Goal: Transaction & Acquisition: Purchase product/service

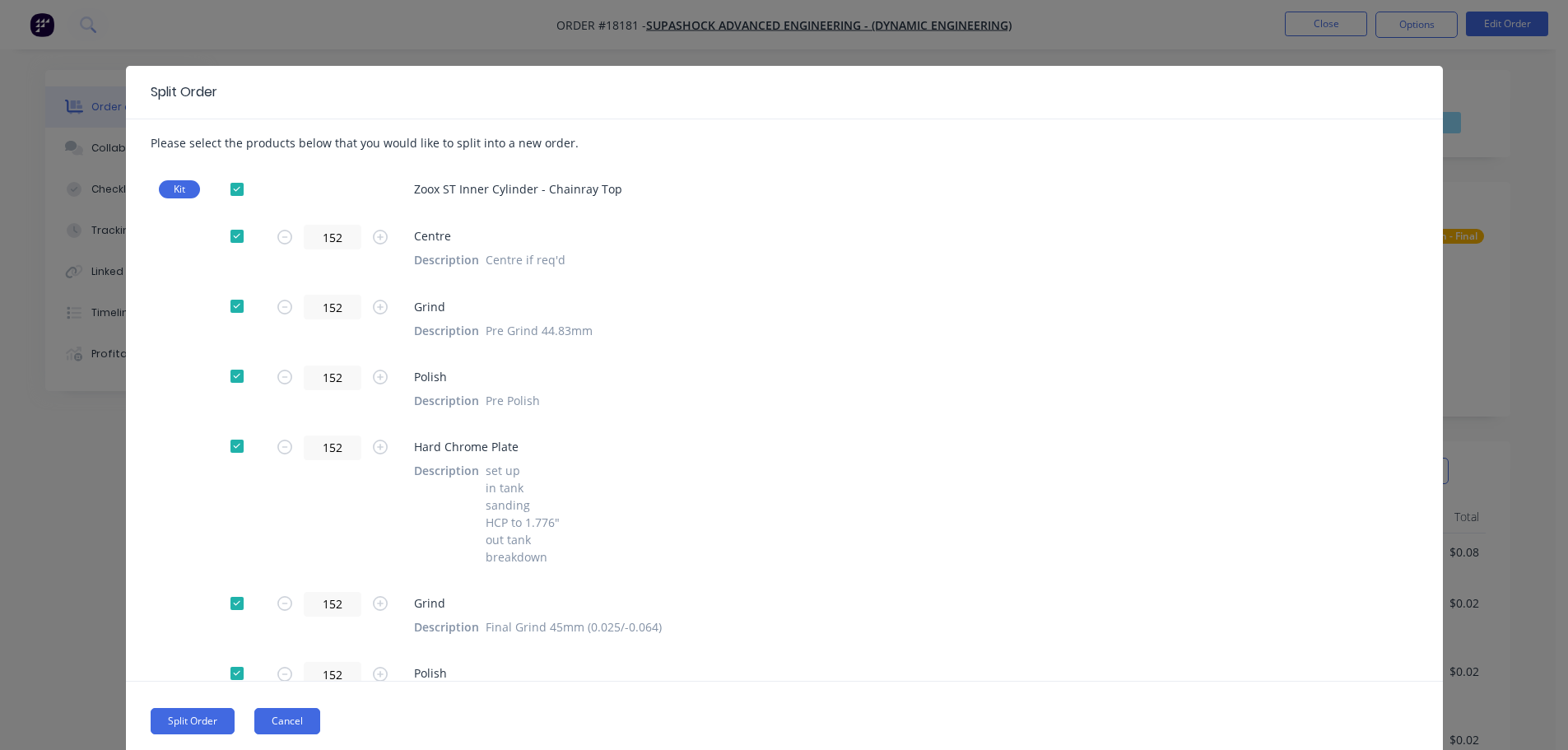
click at [305, 727] on button "Cancel" at bounding box center [287, 721] width 66 height 26
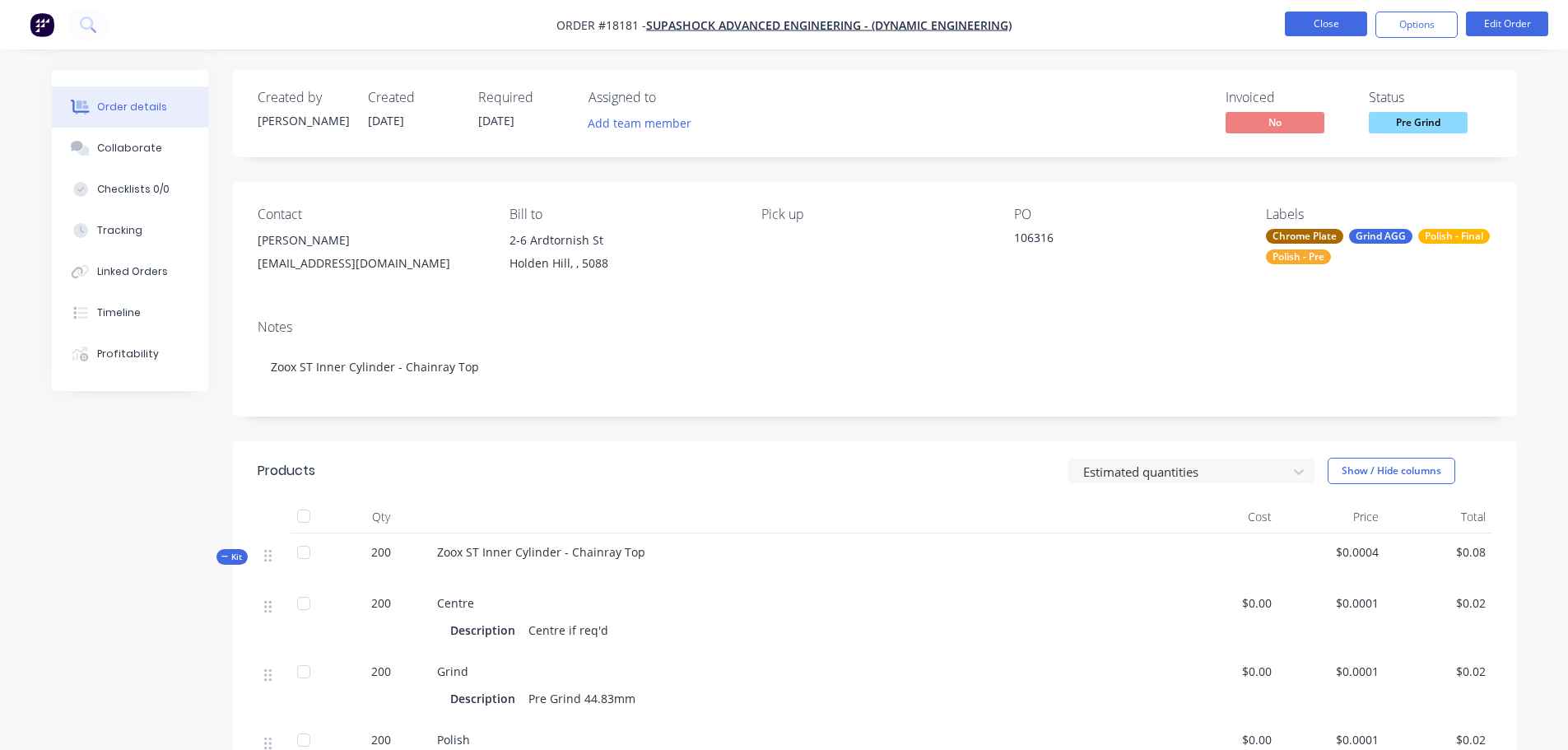
click at [1285, 18] on button "Close" at bounding box center [1326, 23] width 82 height 24
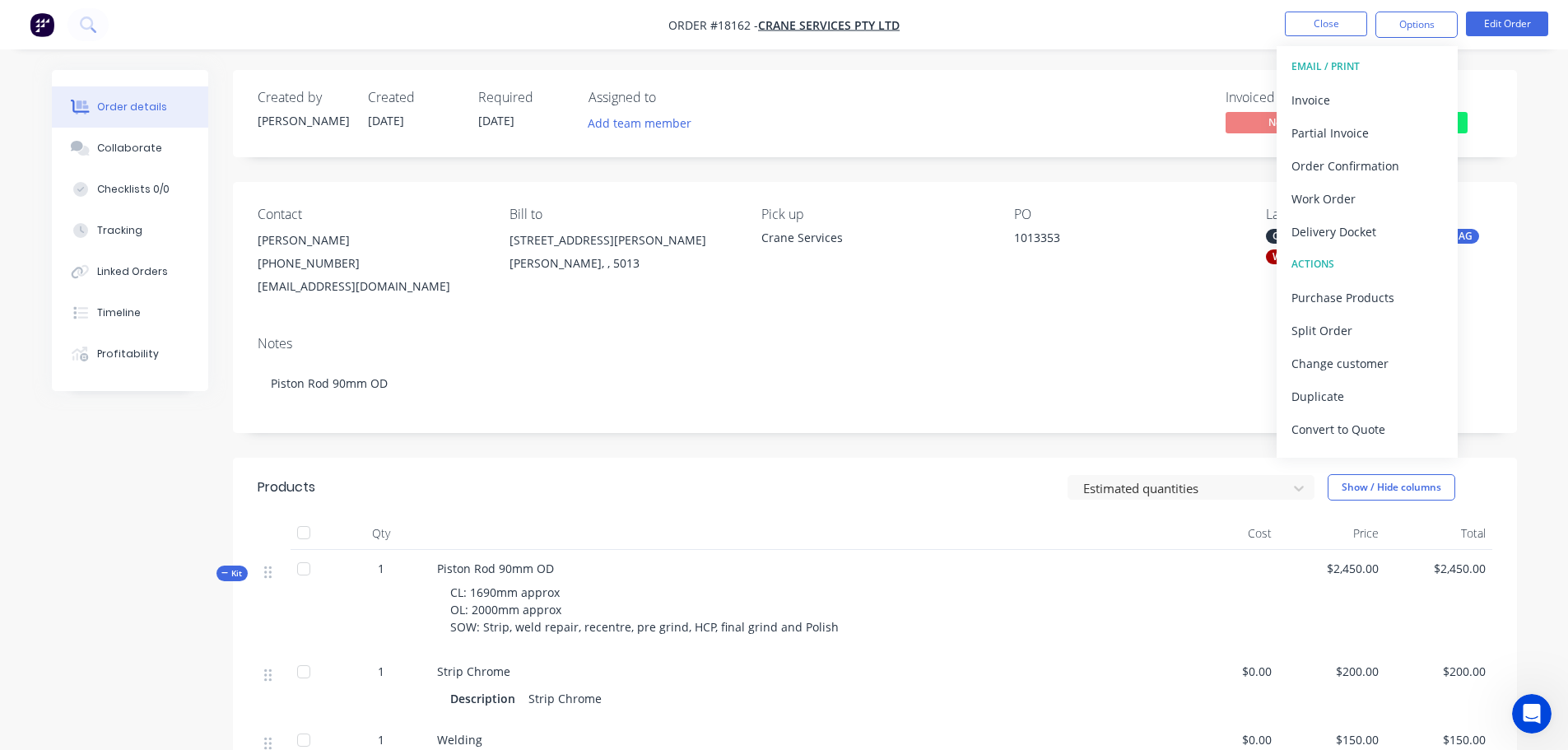
click at [1493, 107] on div "Created by David Created 19/09/25 Required 02/10/25 Assigned to Add team member…" at bounding box center [875, 113] width 1284 height 87
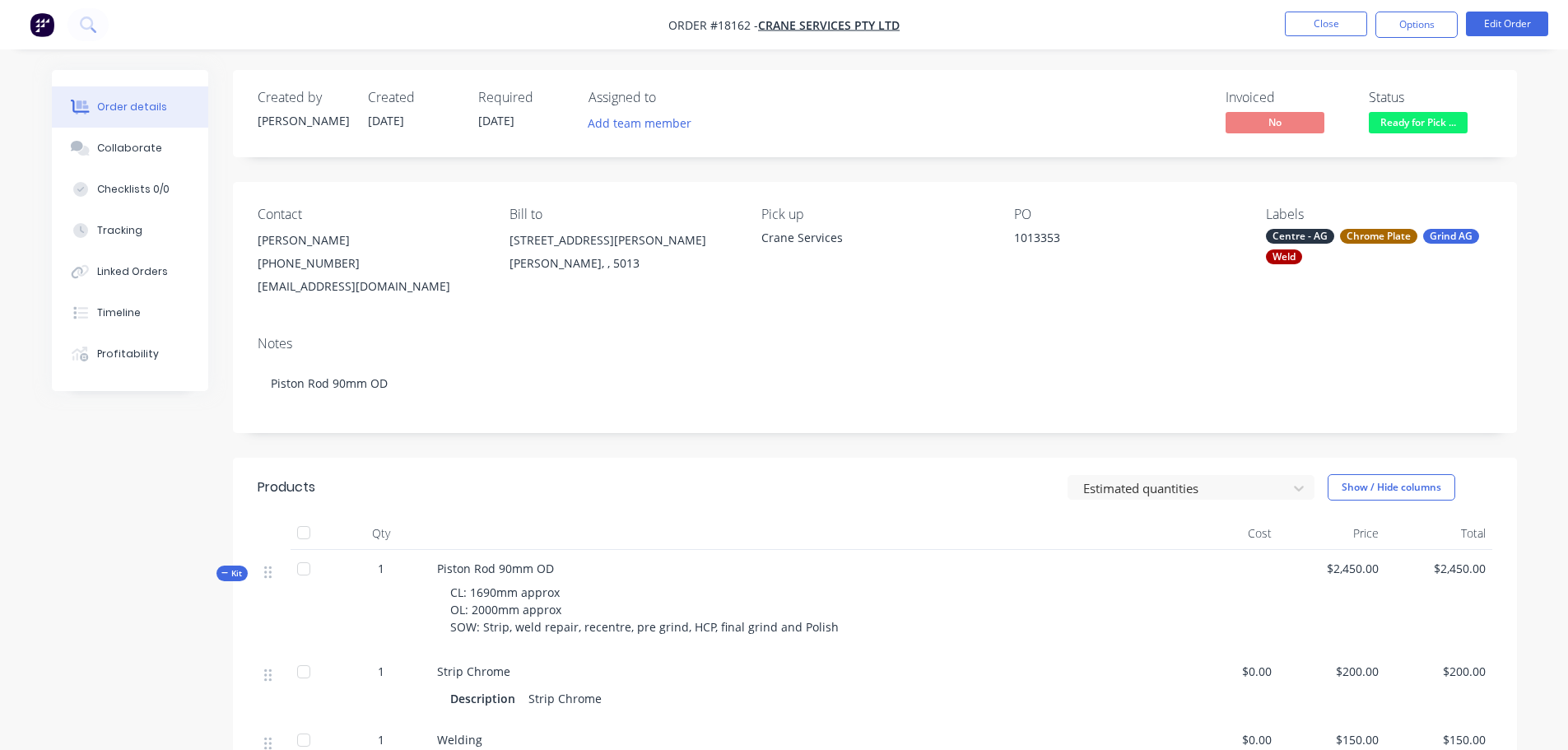
click at [1420, 120] on span "Ready for Pick ..." at bounding box center [1418, 121] width 99 height 21
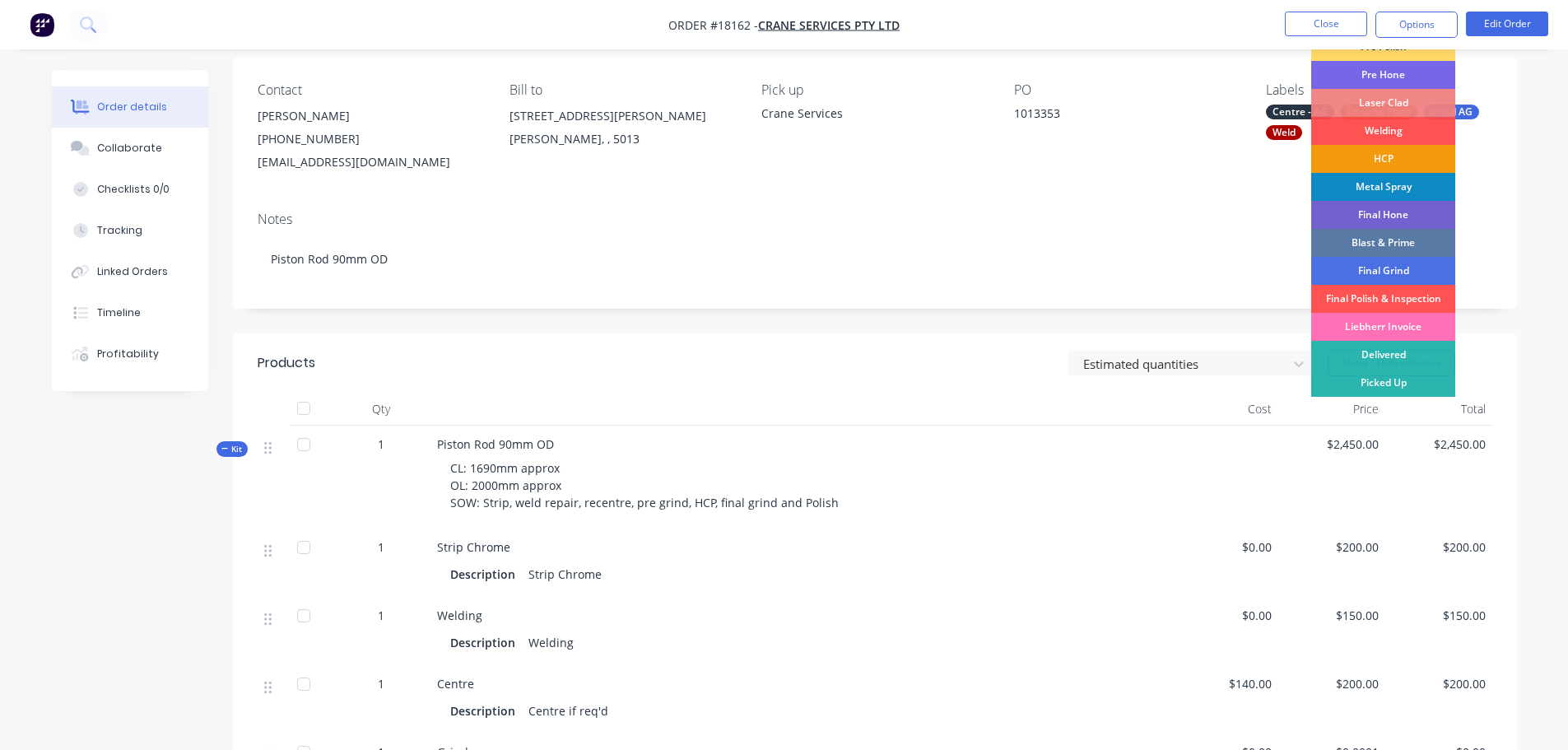
scroll to position [247, 0]
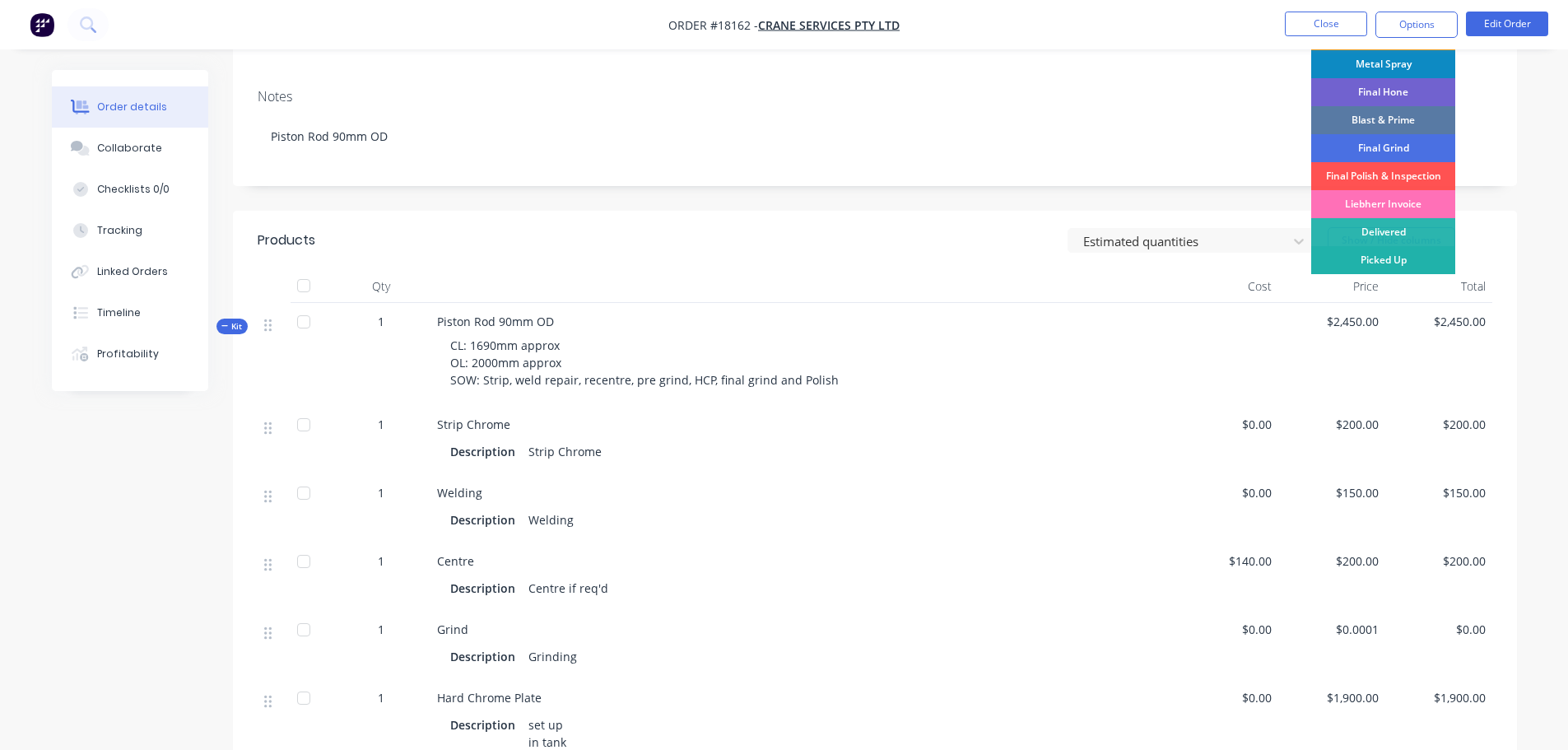
click at [1369, 265] on div "Picked Up" at bounding box center [1383, 259] width 144 height 28
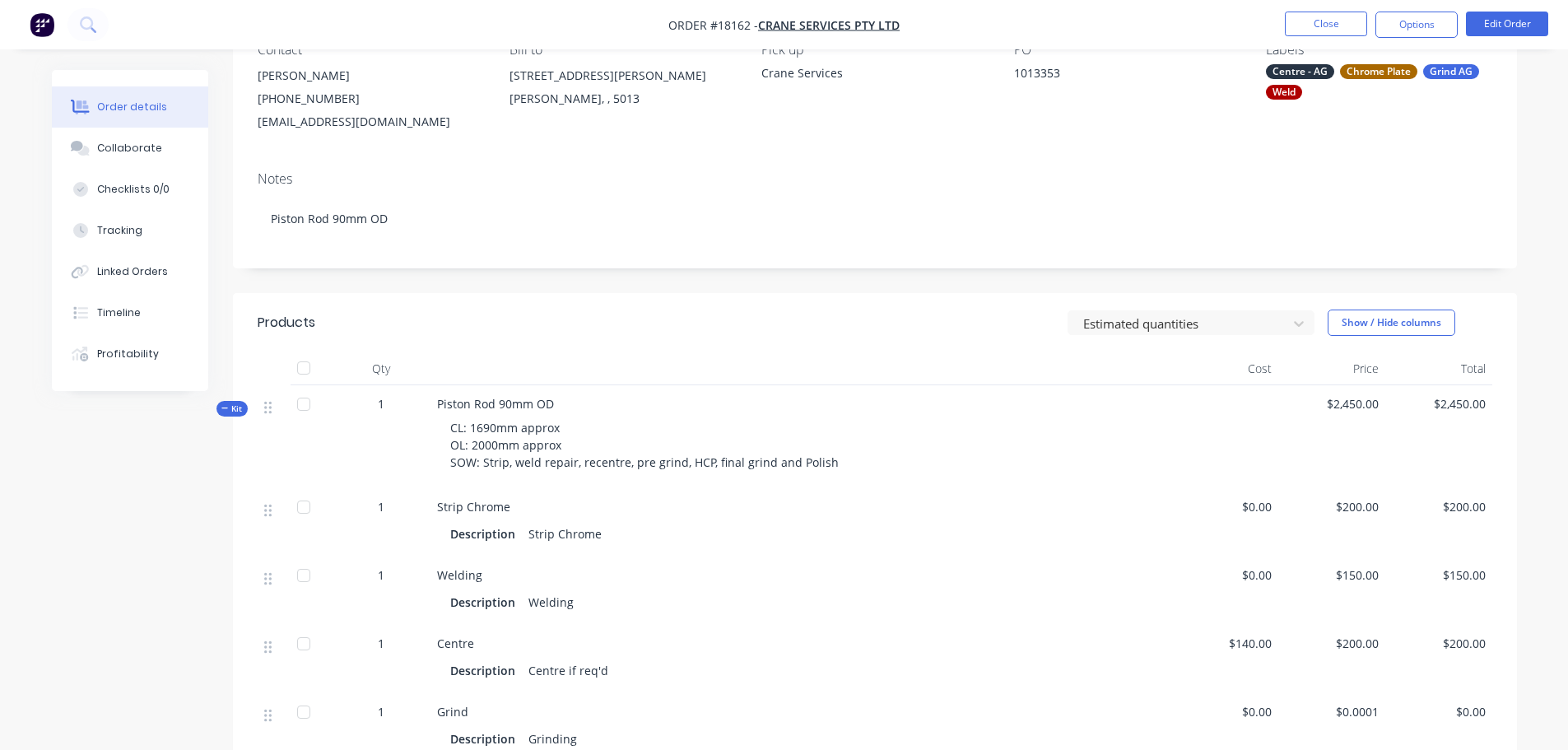
scroll to position [411, 0]
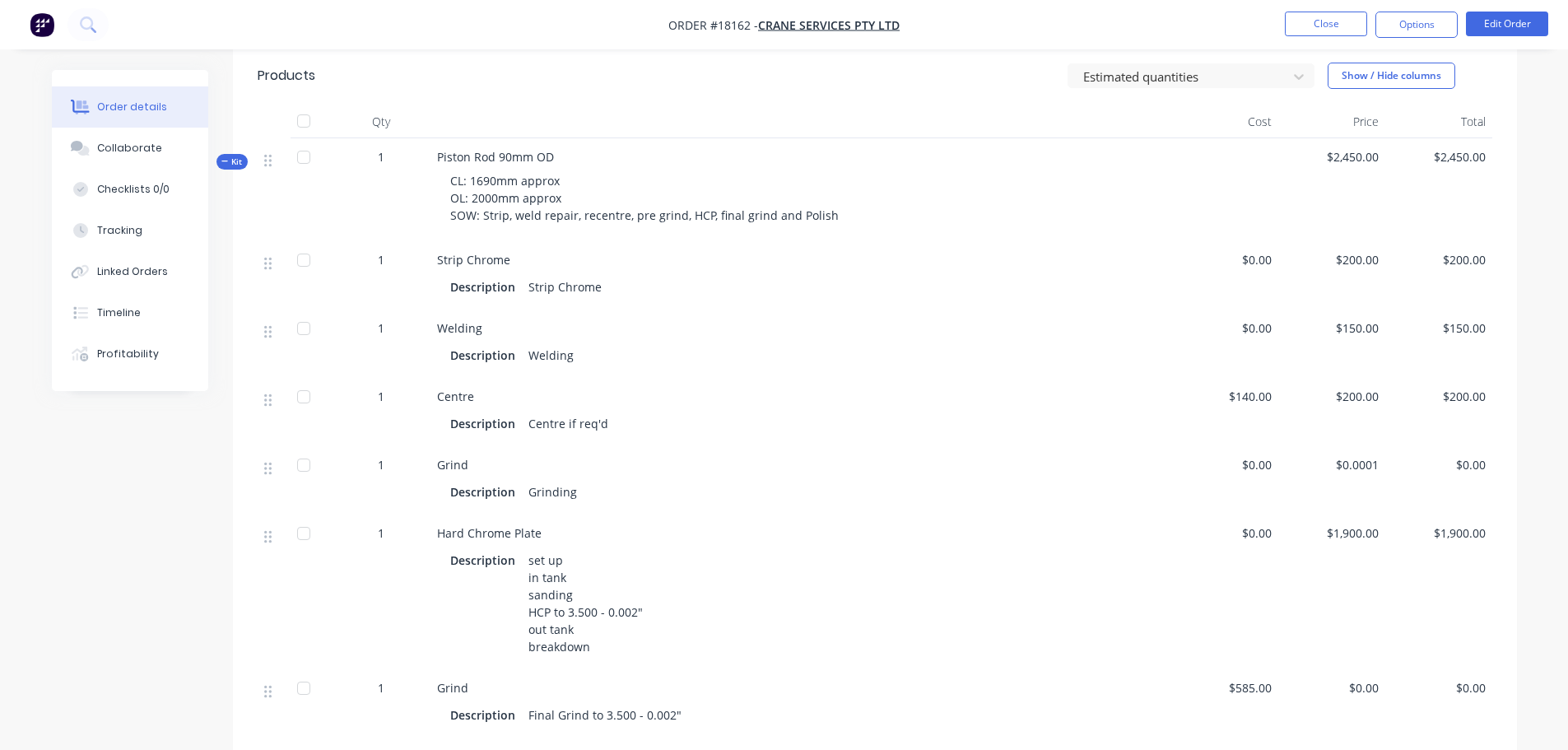
click at [43, 20] on img "button" at bounding box center [41, 24] width 24 height 24
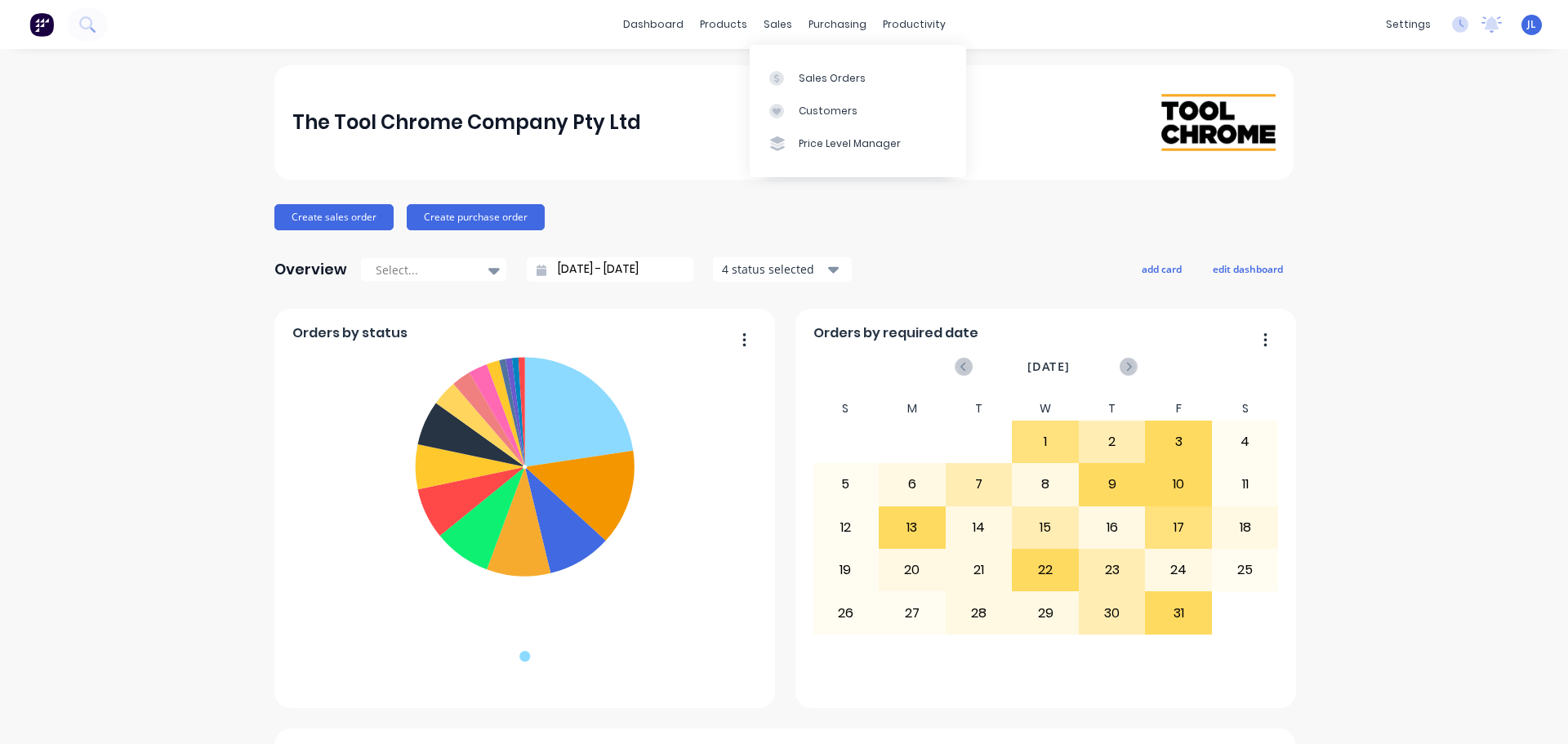
click at [769, 37] on div "sales" at bounding box center [777, 24] width 45 height 24
click at [768, 63] on link "Sales Orders" at bounding box center [857, 78] width 217 height 33
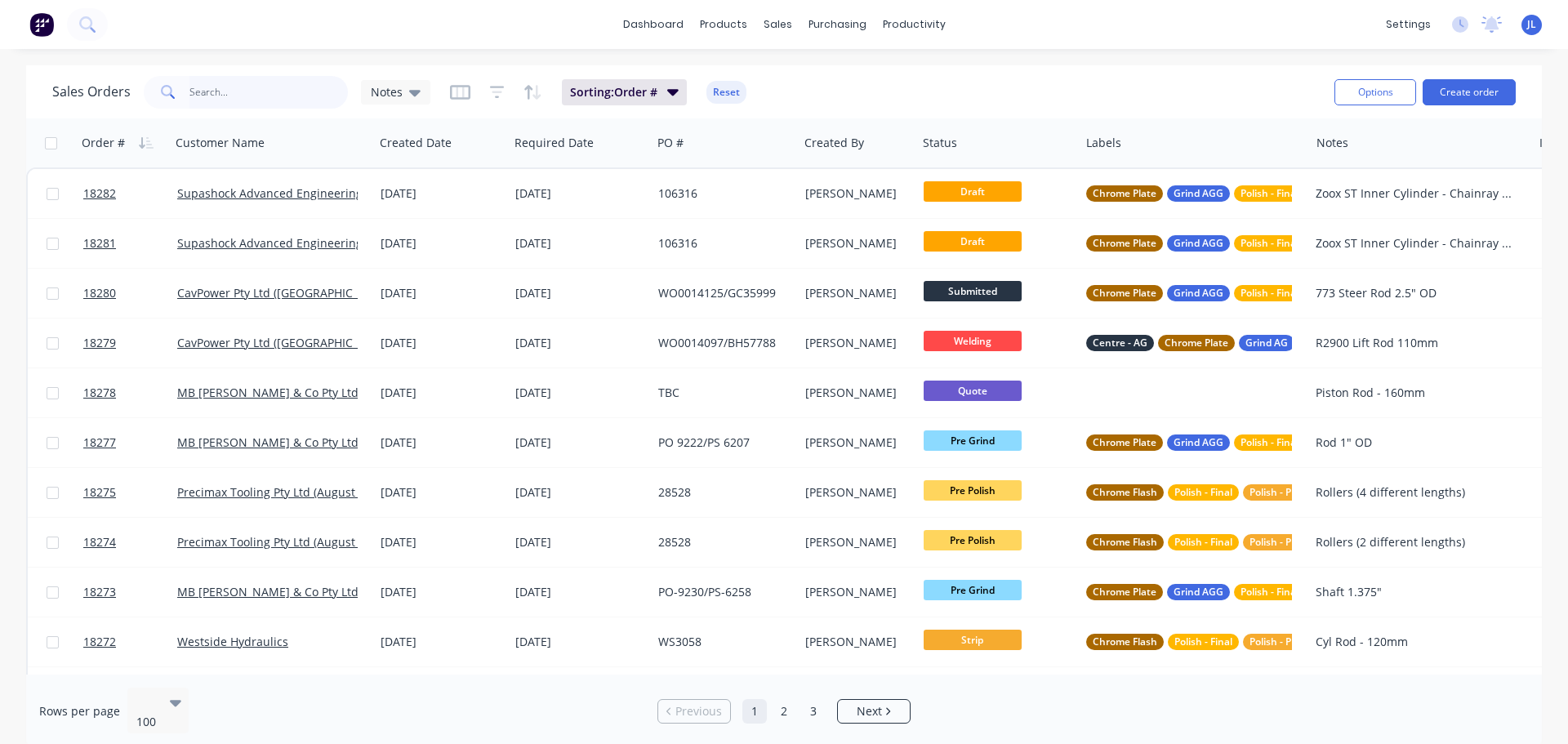
click at [208, 91] on input "text" at bounding box center [269, 92] width 159 height 33
type input "maint"
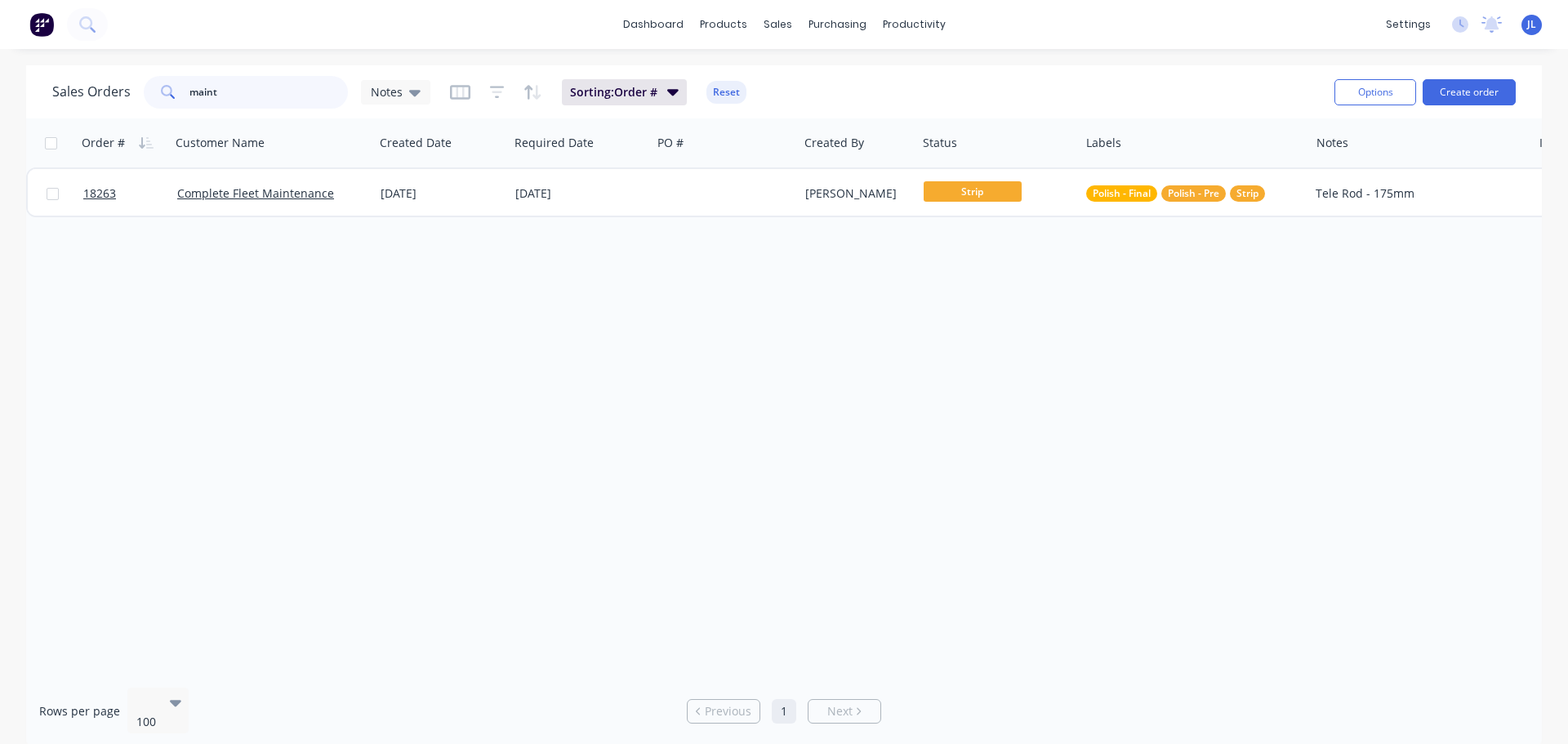
drag, startPoint x: 259, startPoint y: 92, endPoint x: 154, endPoint y: 93, distance: 105.0
click at [154, 93] on div "maint" at bounding box center [246, 92] width 204 height 33
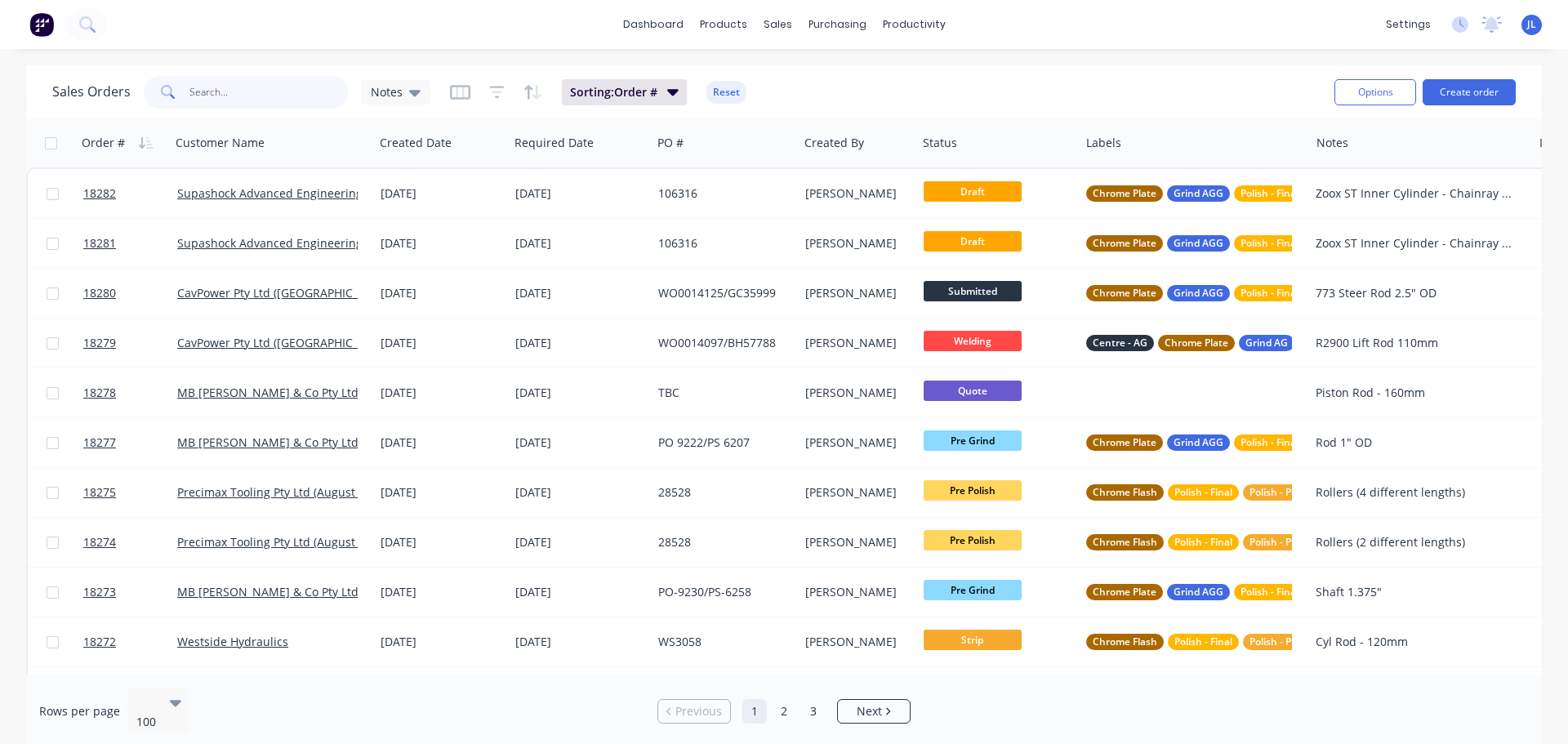
click at [220, 100] on input "text" at bounding box center [269, 92] width 159 height 33
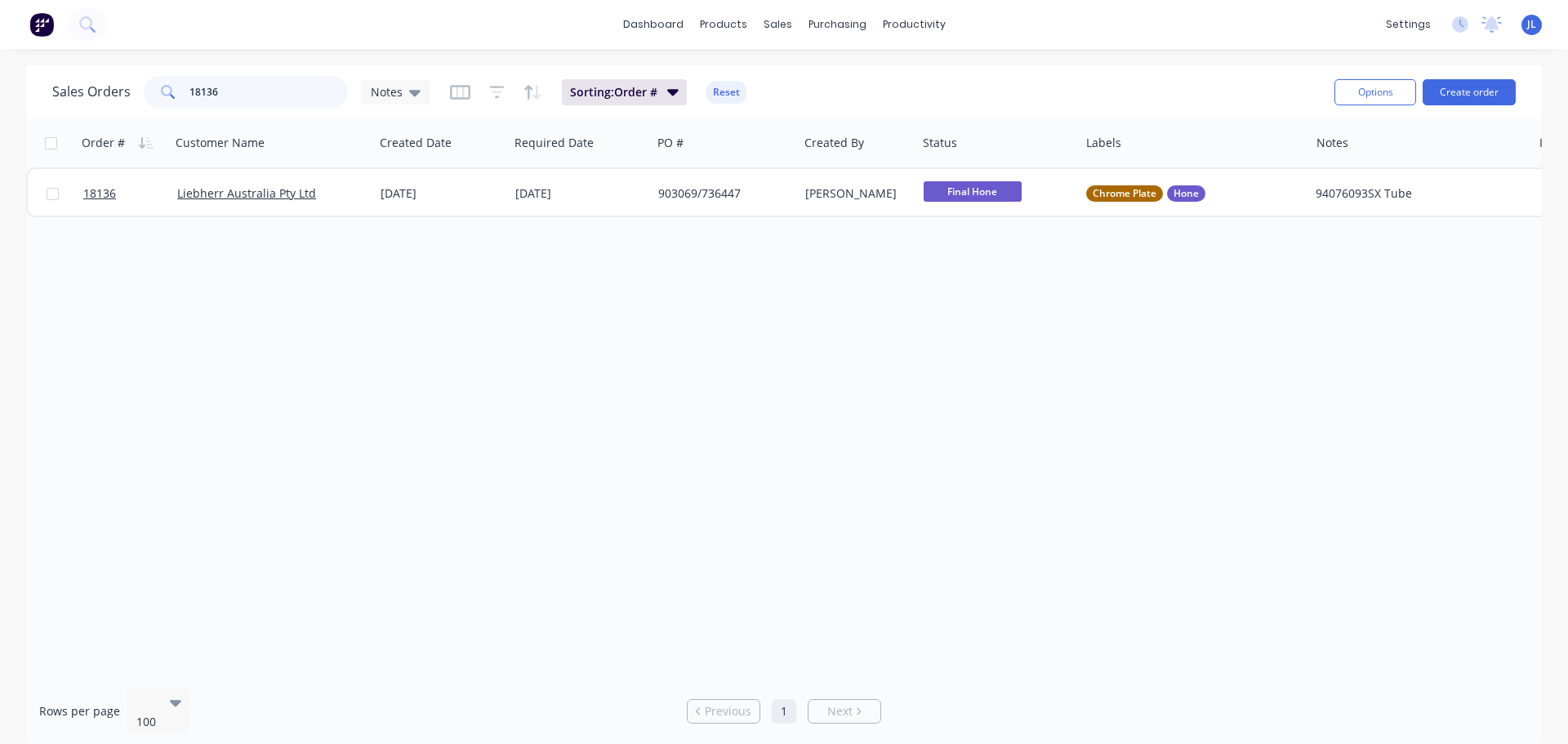
type input "18136"
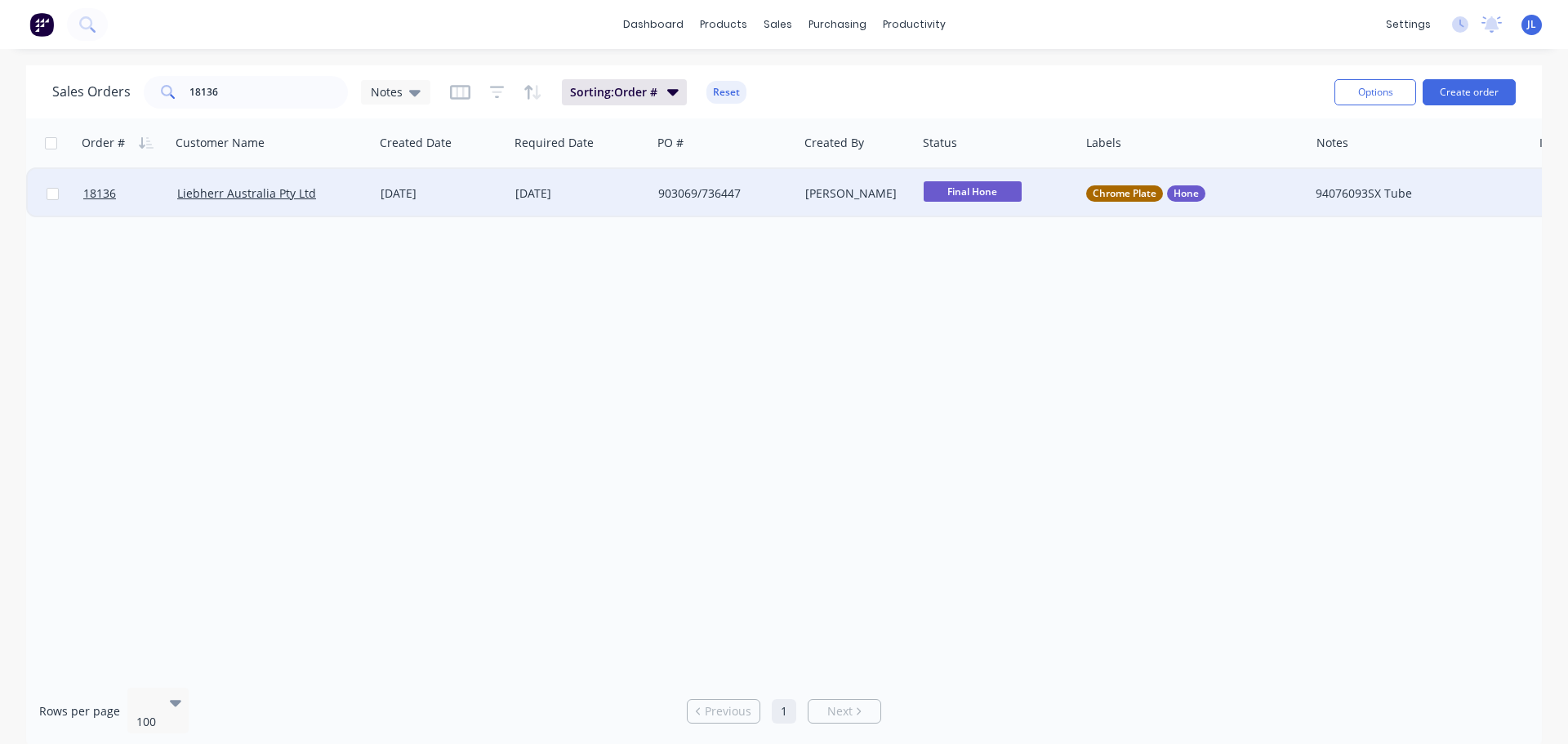
click at [399, 192] on div "[DATE]" at bounding box center [441, 193] width 121 height 17
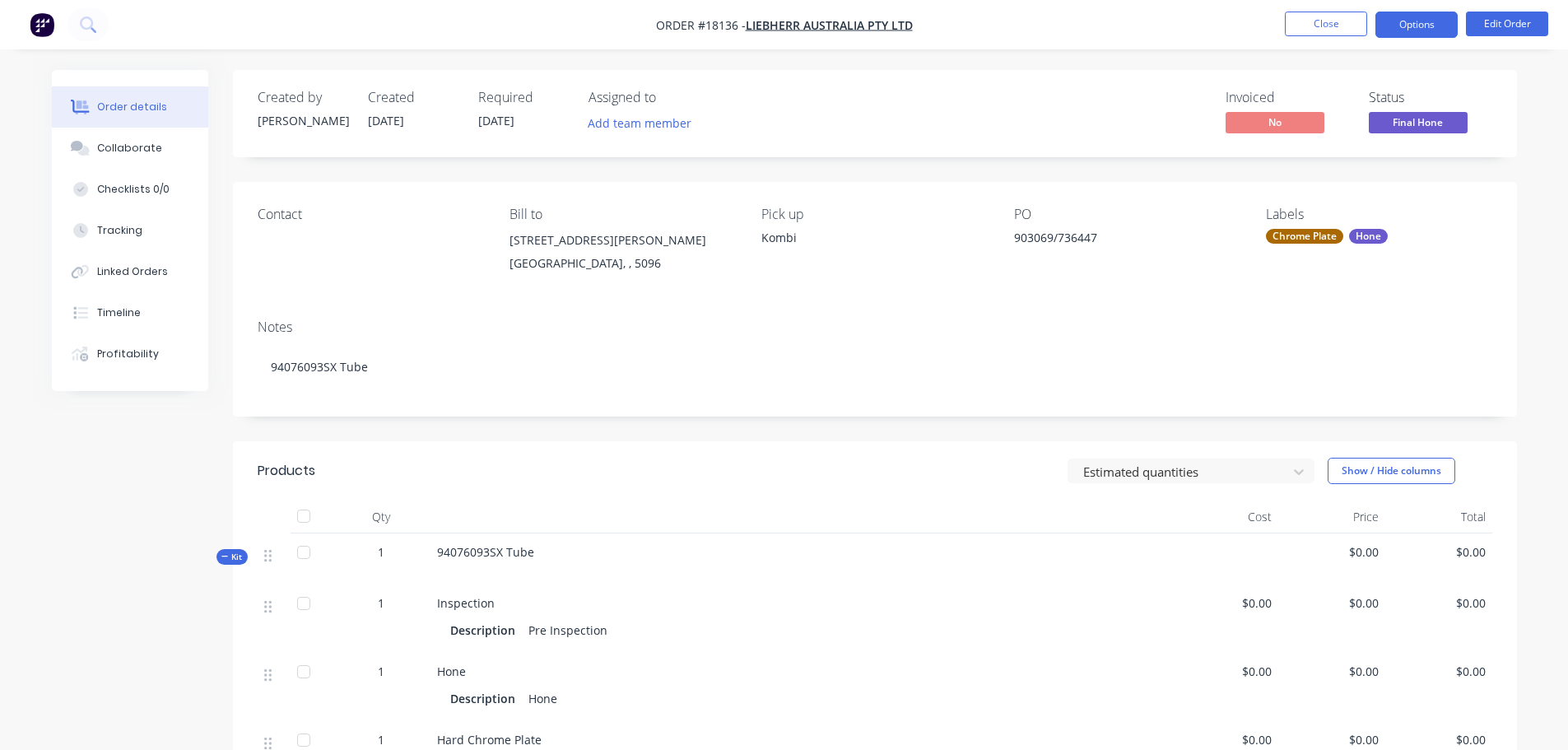
click at [1397, 27] on button "Options" at bounding box center [1416, 24] width 82 height 26
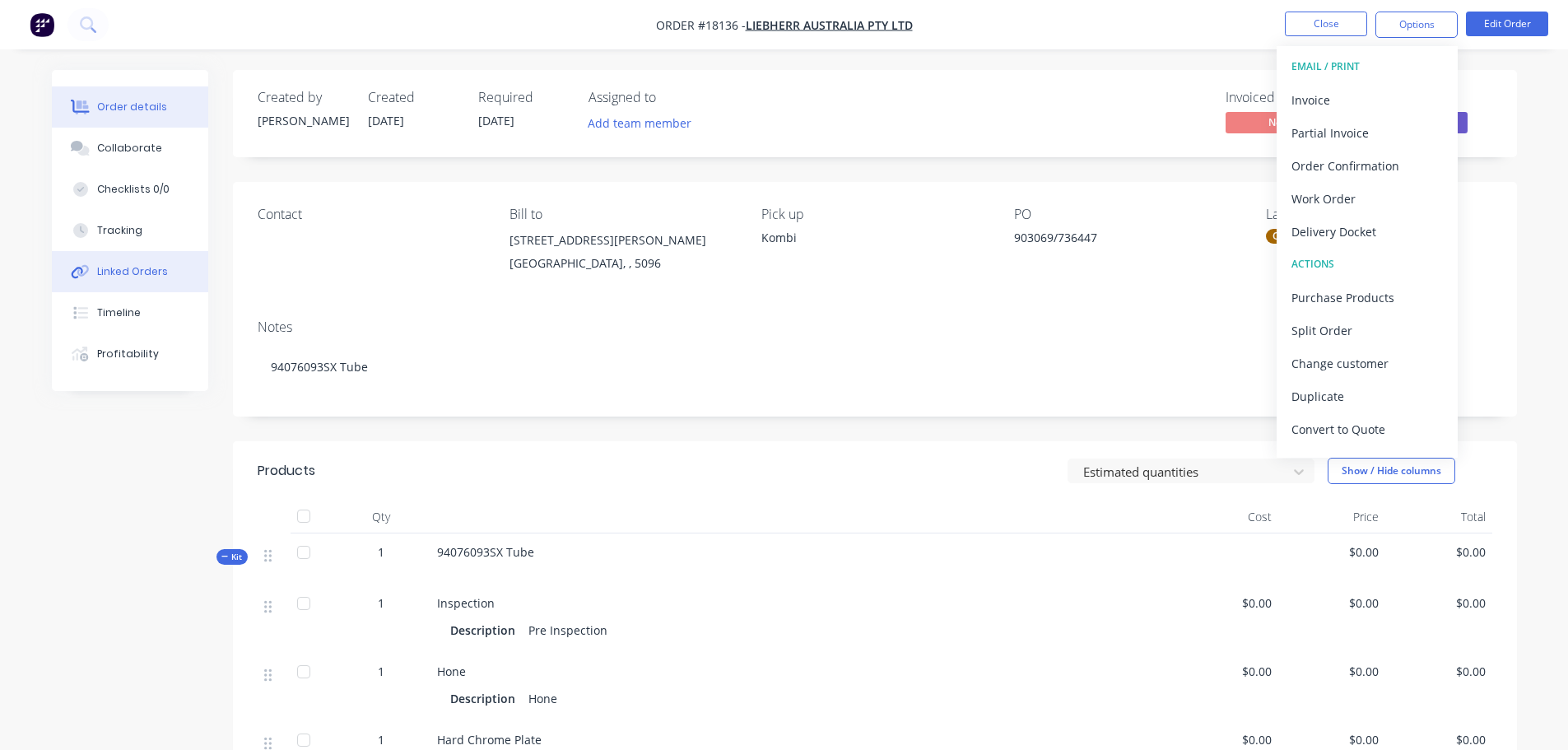
click at [135, 286] on button "Linked Orders" at bounding box center [130, 271] width 157 height 41
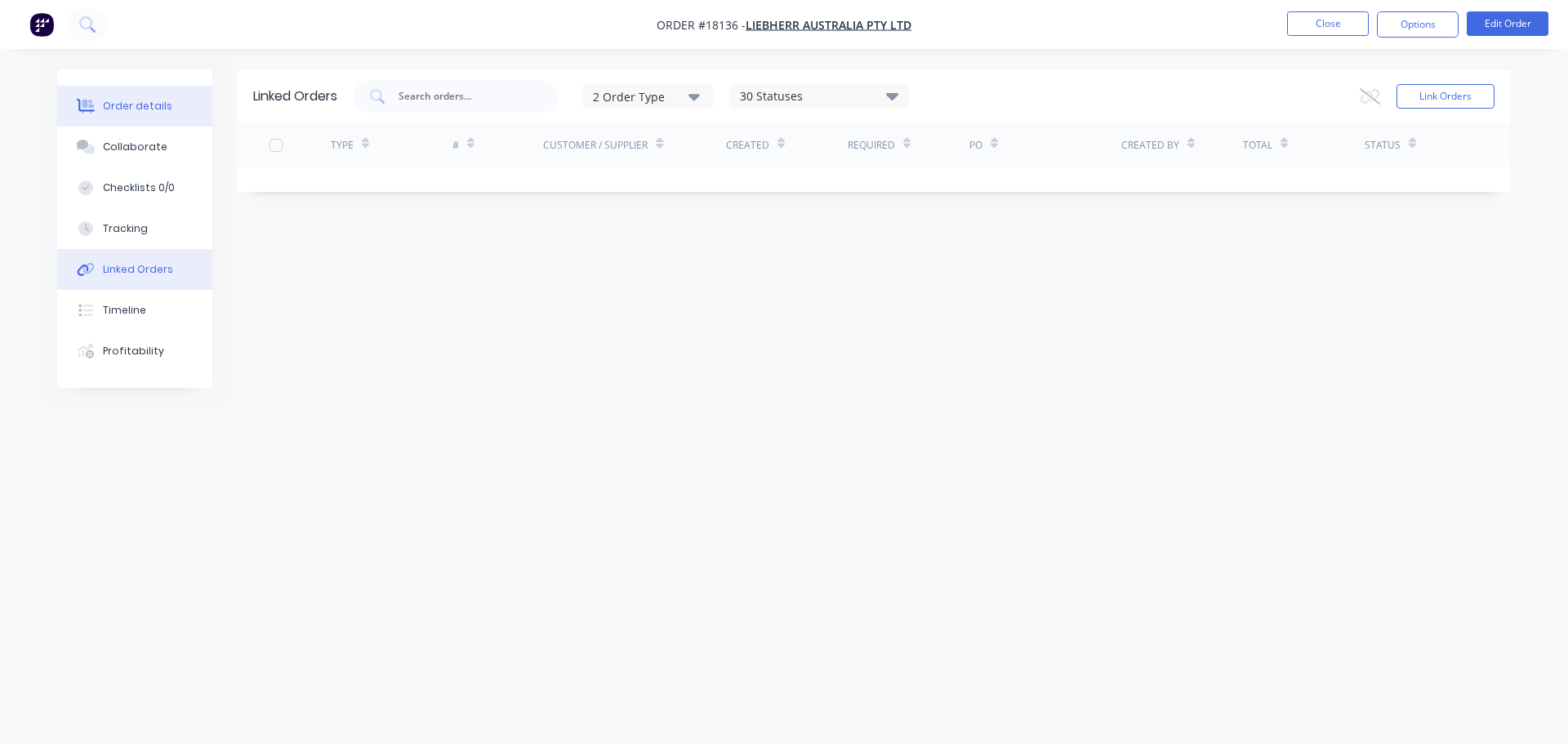
click at [161, 121] on button "Order details" at bounding box center [135, 106] width 155 height 41
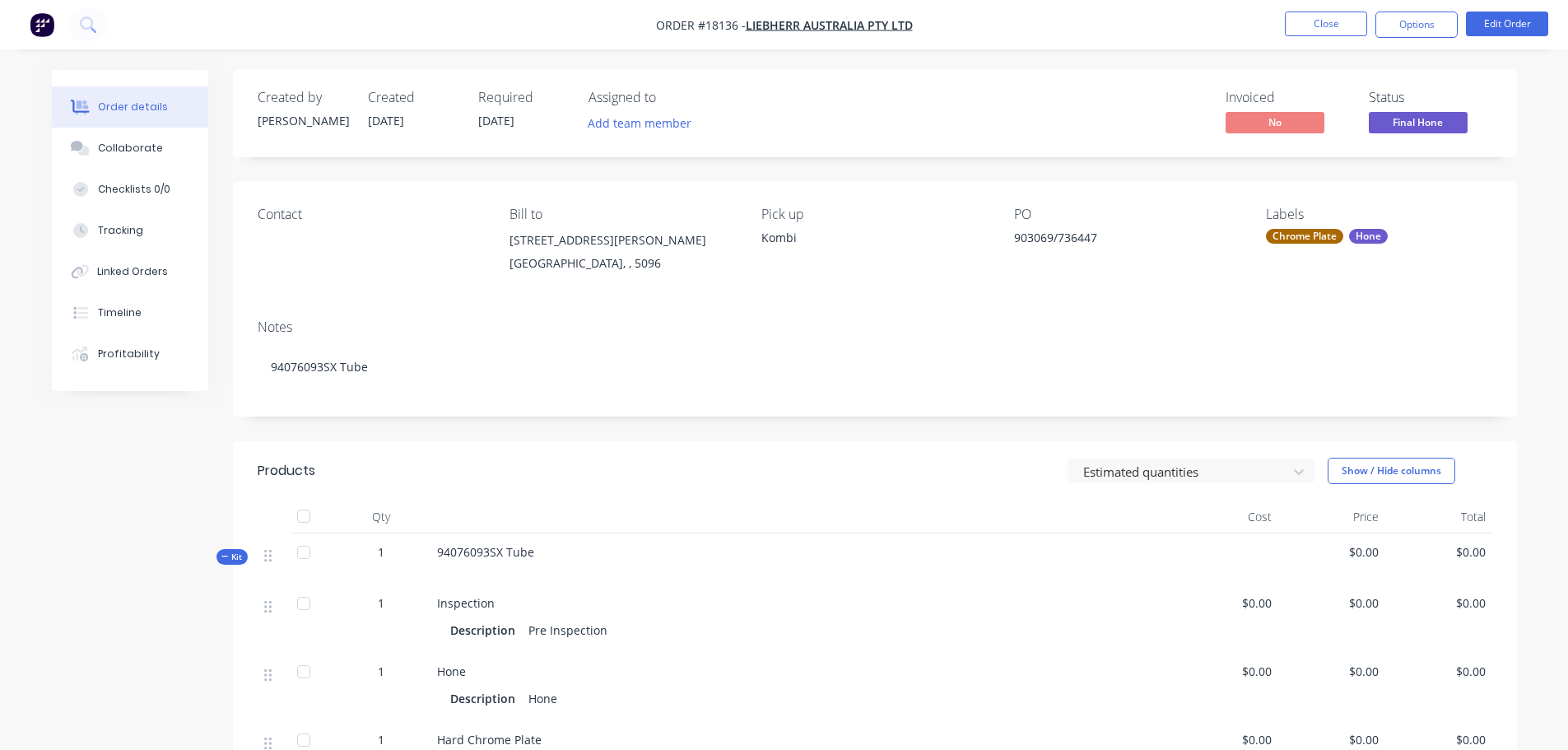
click at [1407, 44] on nav "Order #18136 - Liebherr Australia Pty Ltd Close Options Edit Order" at bounding box center [784, 24] width 1568 height 49
click at [1407, 32] on button "Options" at bounding box center [1416, 24] width 82 height 26
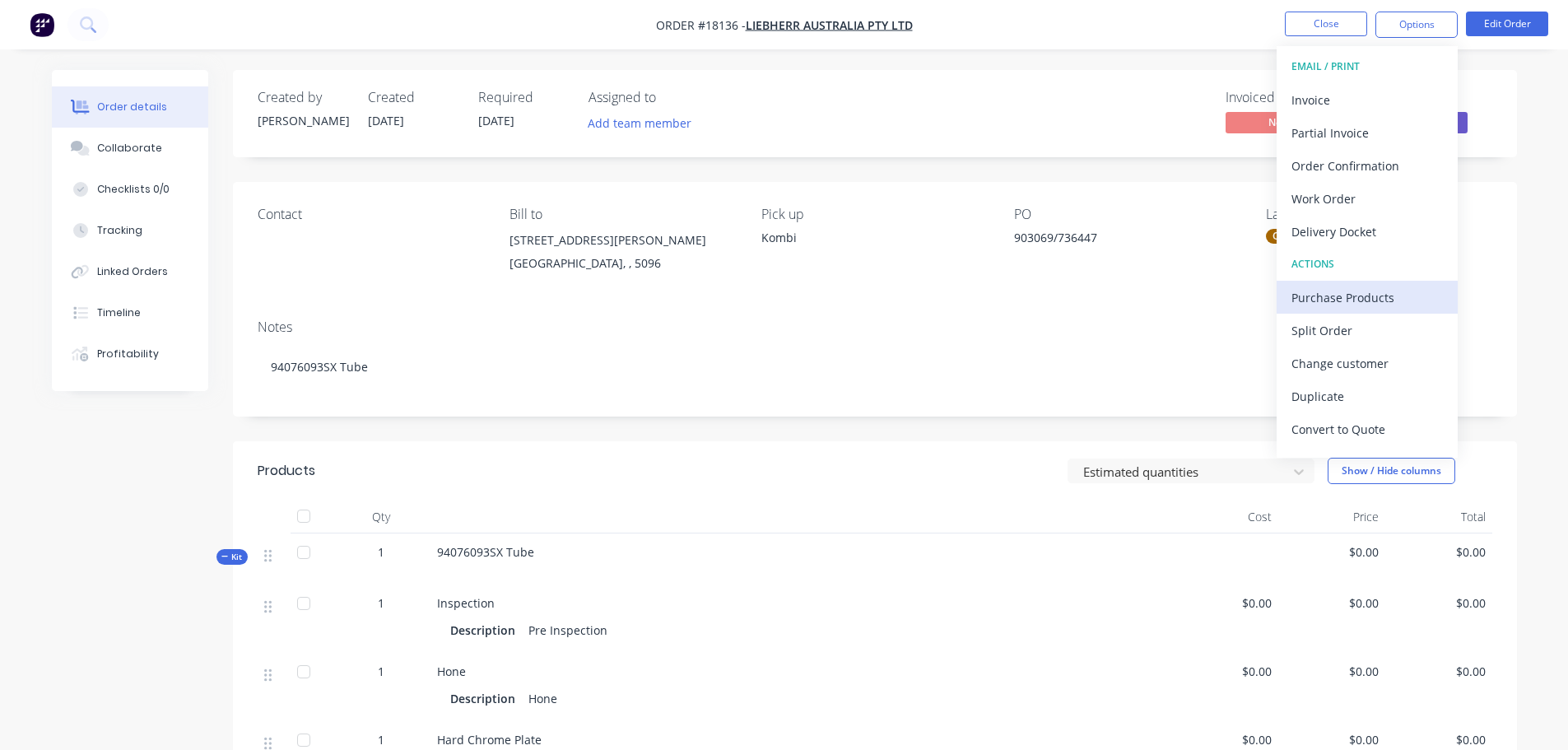
click at [1361, 289] on div "Purchase Products" at bounding box center [1367, 298] width 152 height 23
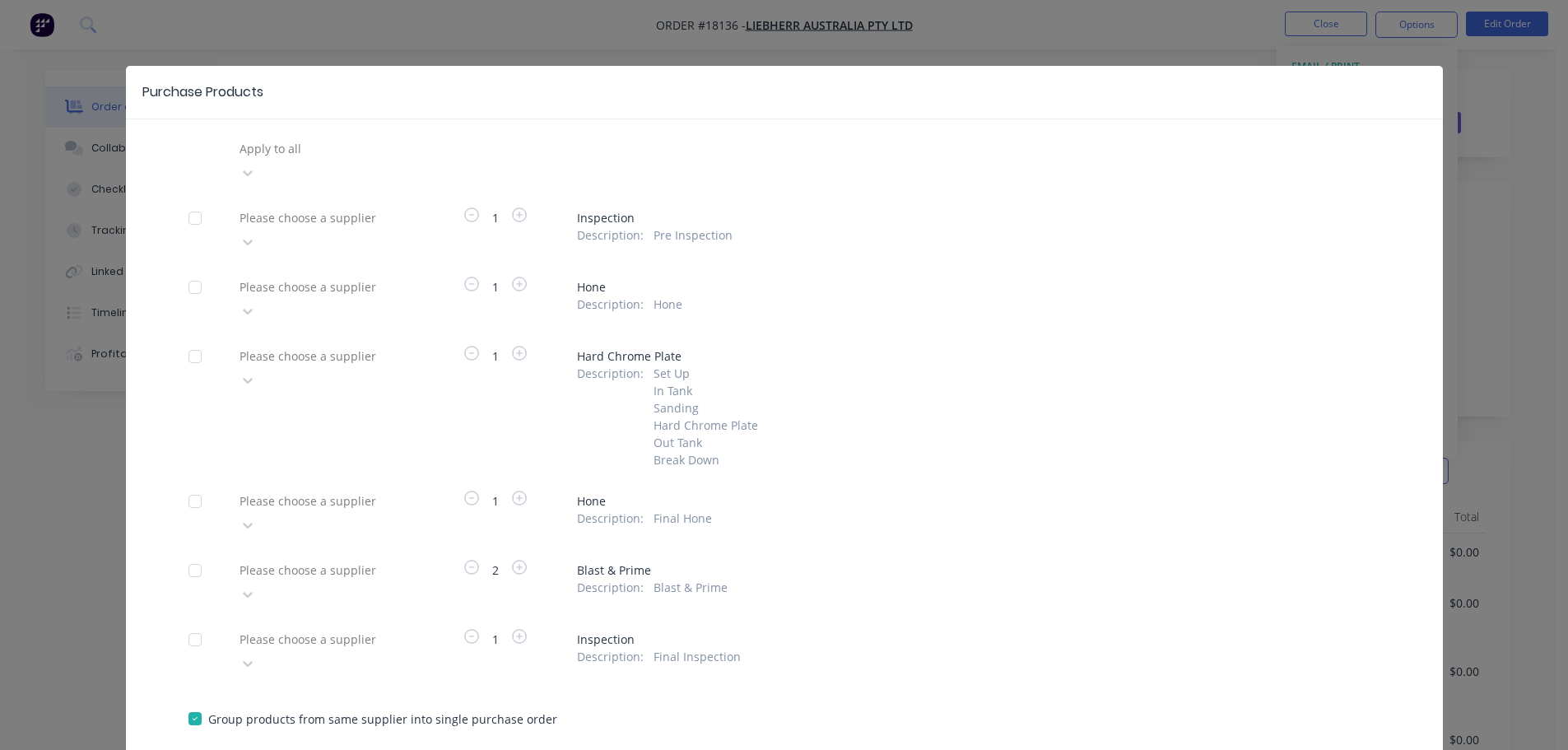
click at [193, 554] on div at bounding box center [195, 571] width 33 height 33
click at [353, 557] on div "Please choose a supplier" at bounding box center [323, 582] width 181 height 49
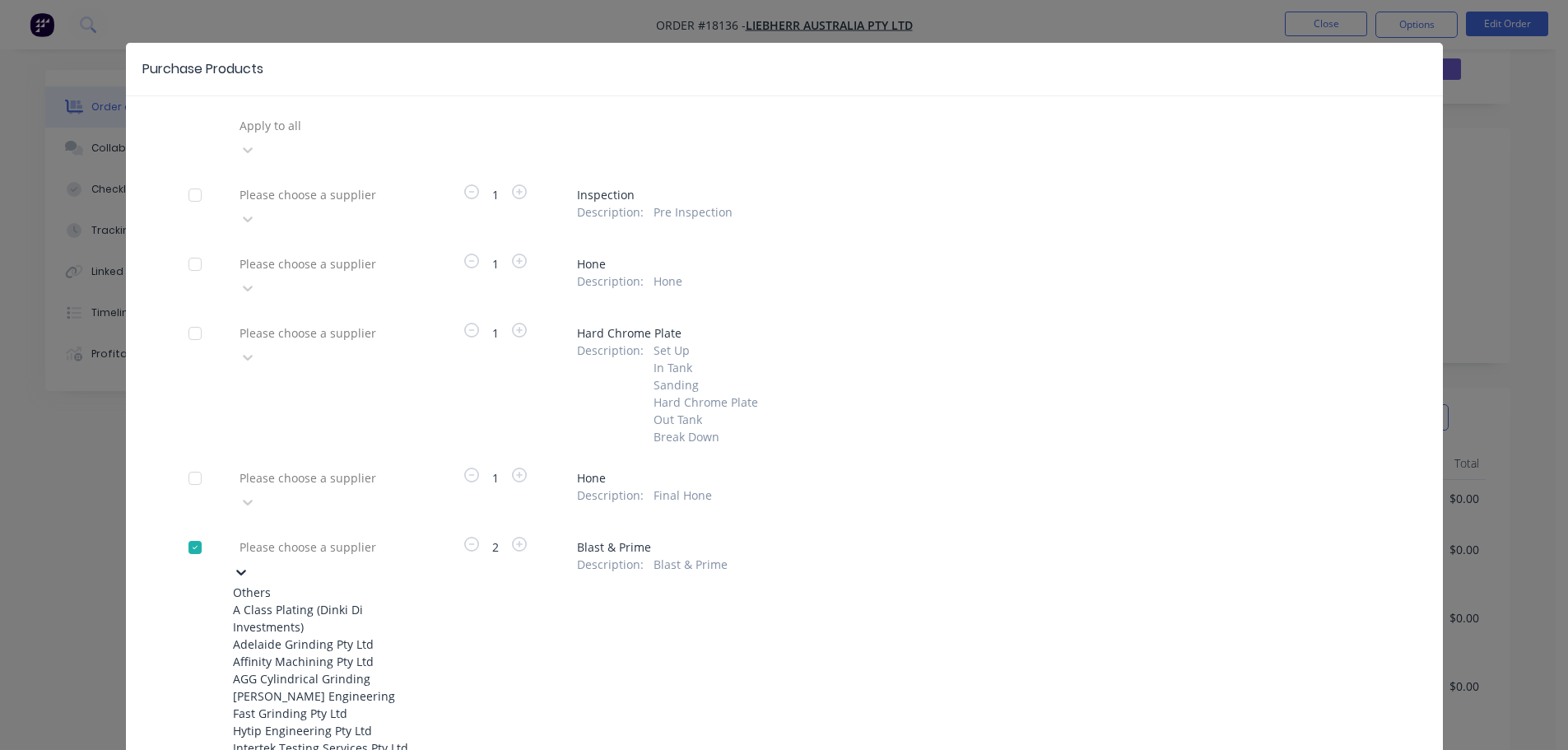
scroll to position [82, 0]
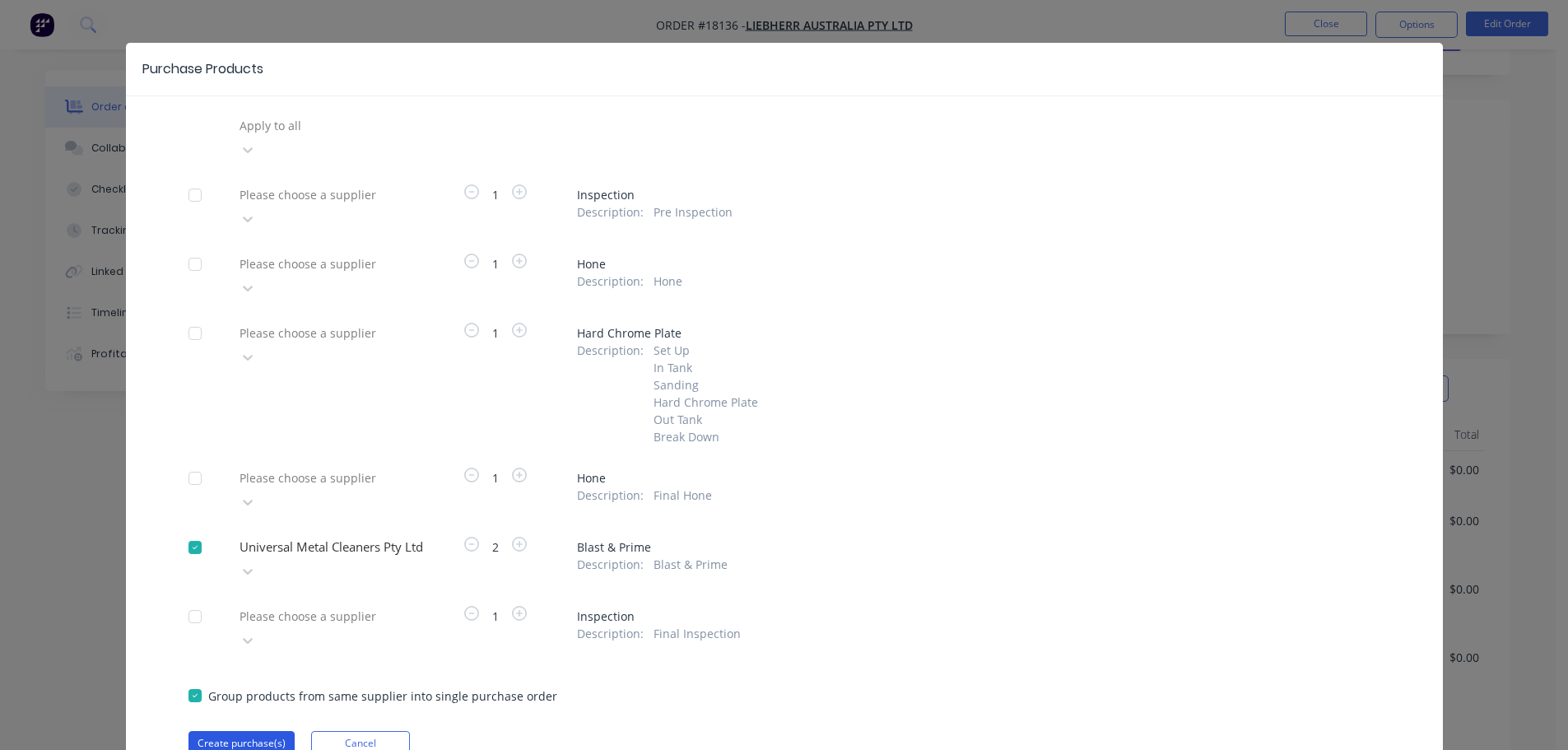
click at [239, 730] on button "Create purchase(s)" at bounding box center [241, 742] width 106 height 24
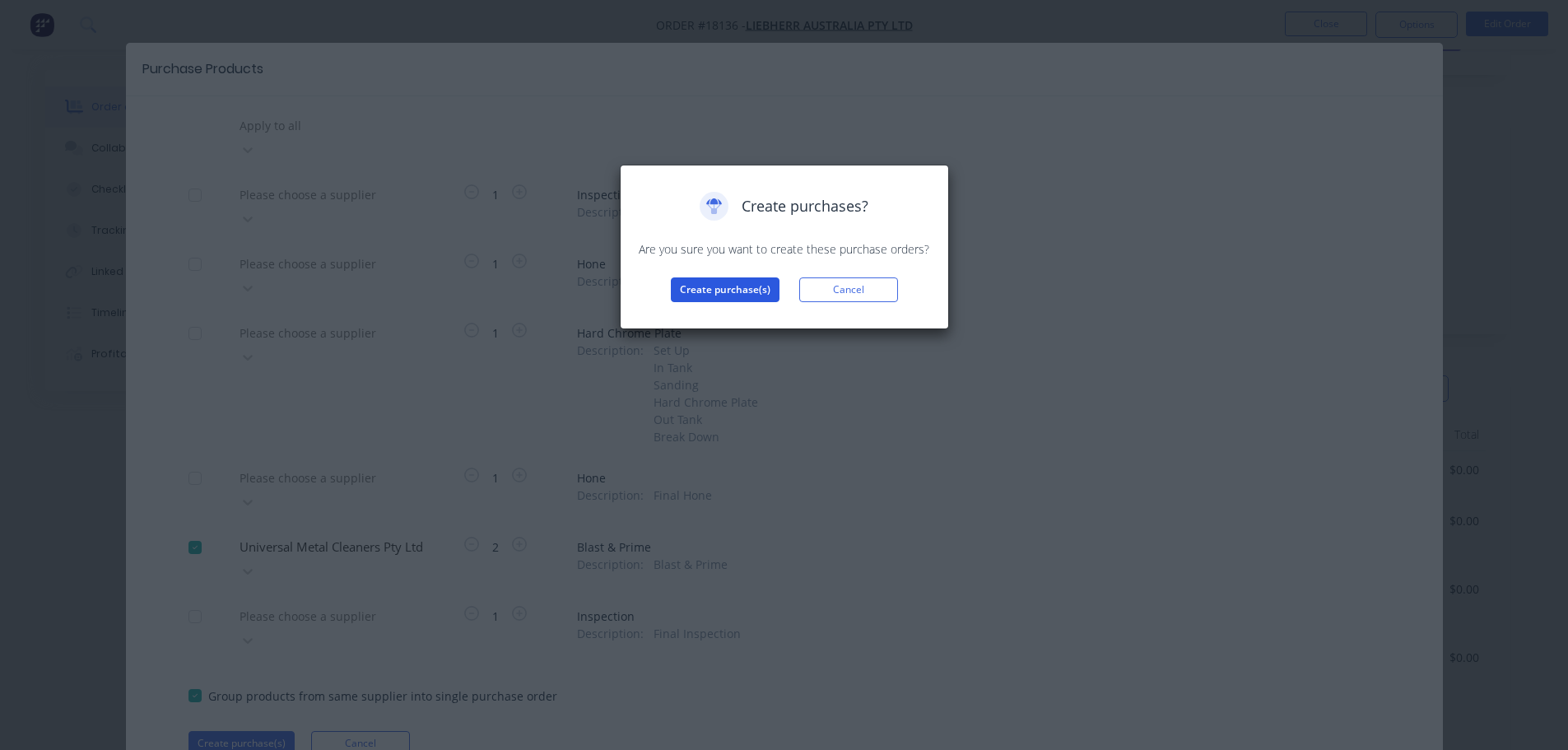
click at [708, 288] on button "Create purchase(s)" at bounding box center [725, 289] width 109 height 24
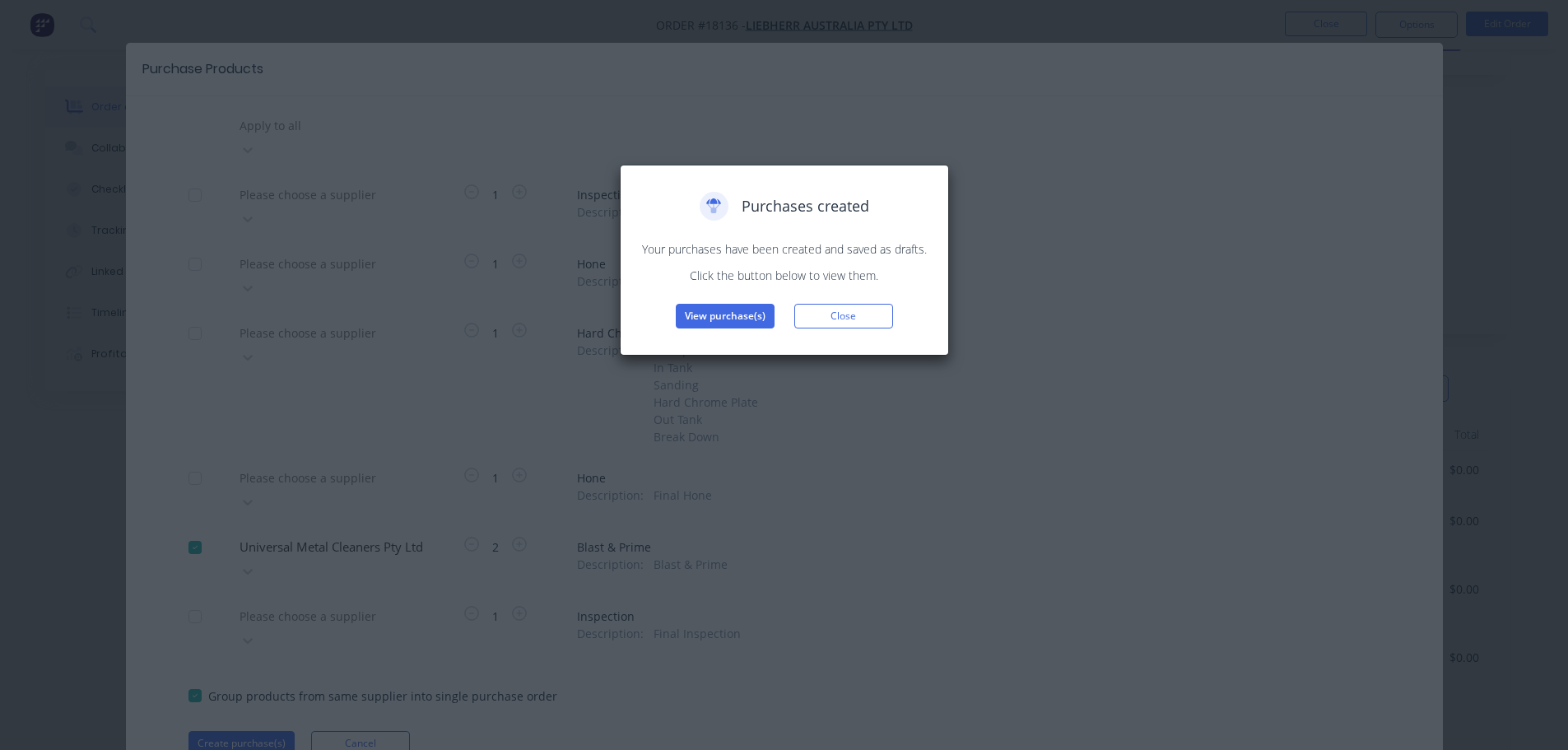
click at [721, 297] on div "Purchases created Your purchases have been created and saved as drafts. Click t…" at bounding box center [784, 260] width 295 height 137
click at [715, 317] on button "View purchase(s)" at bounding box center [725, 315] width 99 height 24
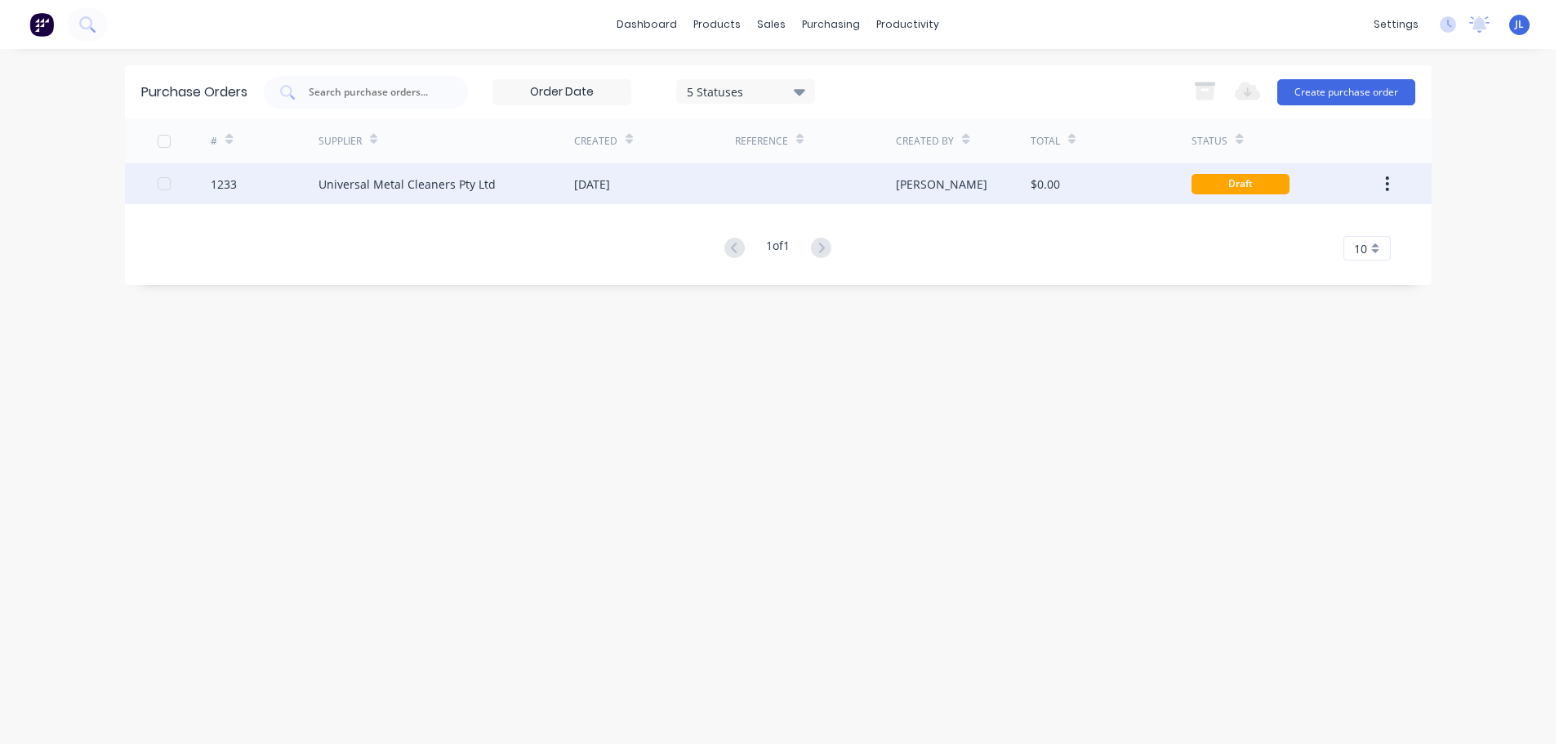
click at [550, 191] on div "Universal Metal Cleaners Pty Ltd" at bounding box center [446, 184] width 256 height 41
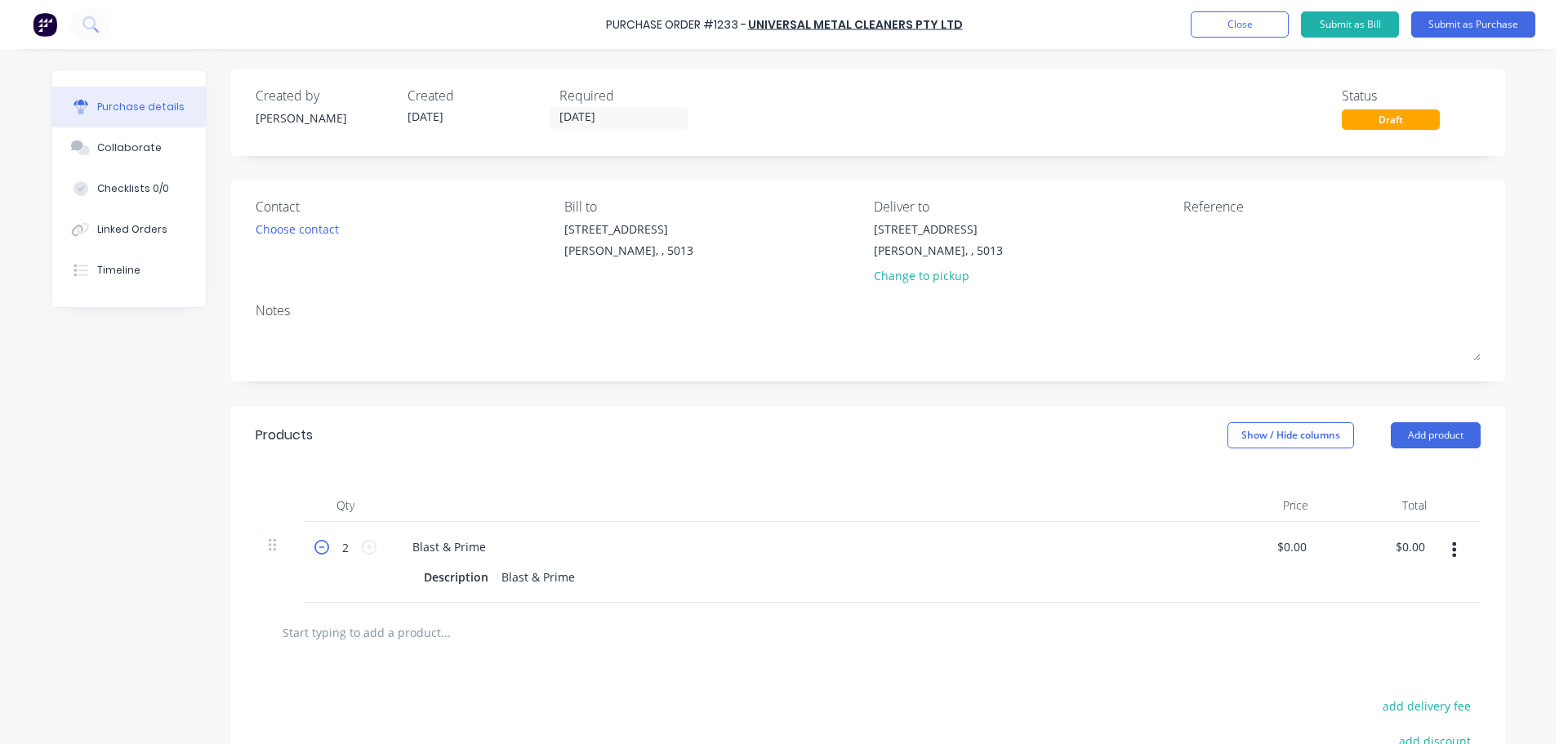
click at [315, 548] on icon at bounding box center [322, 546] width 15 height 15
type input "1"
click at [1437, 445] on button "Add product" at bounding box center [1435, 434] width 89 height 26
click at [1375, 505] on div "Basic product" at bounding box center [1402, 510] width 125 height 23
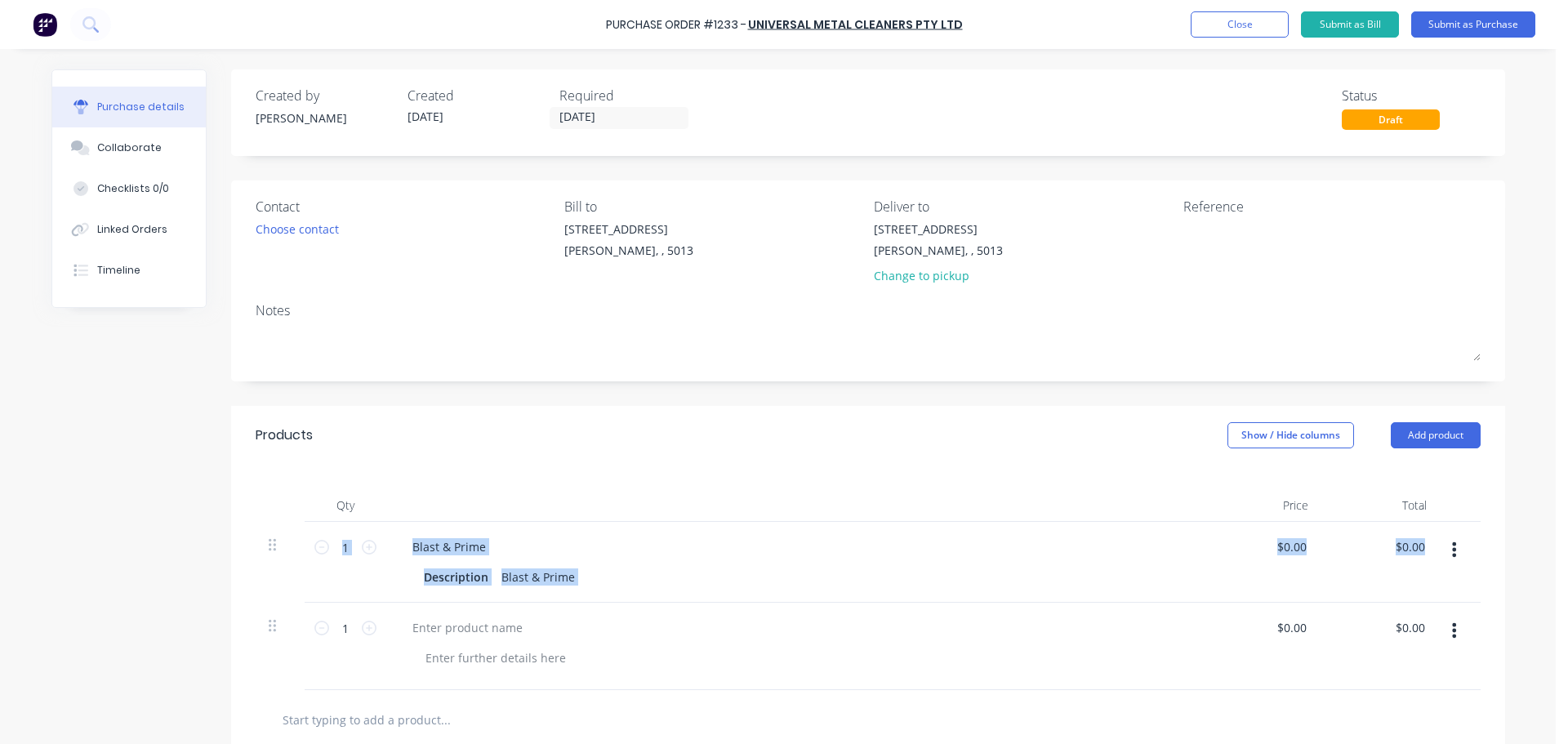
drag, startPoint x: 256, startPoint y: 630, endPoint x: 258, endPoint y: 573, distance: 57.0
click at [258, 573] on div "1 1 Blast & Prime Description Blast & Prime $0.00 $0.00 $0.00 $0.00 1 1 $0.00 $…" at bounding box center [868, 605] width 1225 height 168
click at [272, 615] on div at bounding box center [280, 646] width 49 height 87
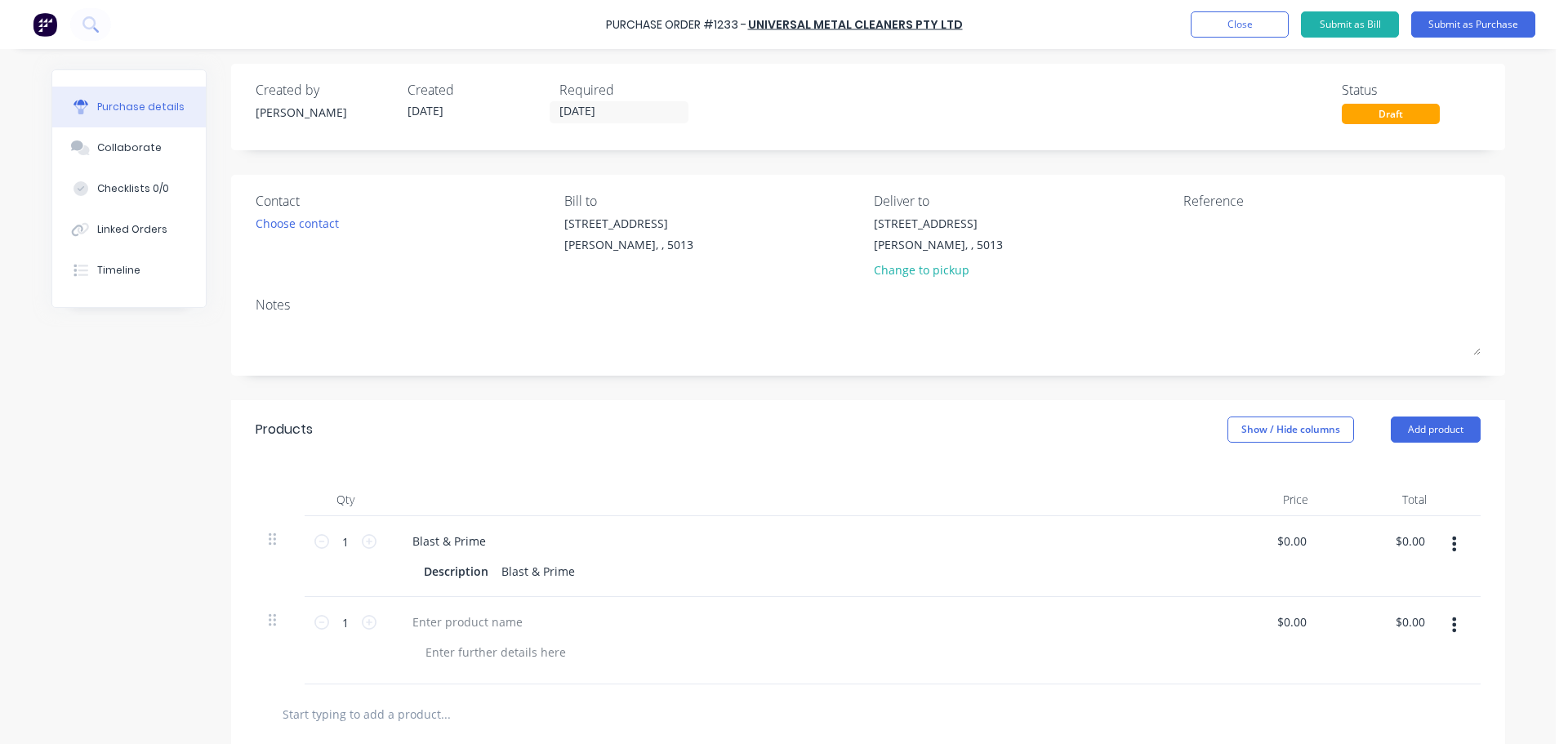
scroll to position [7, 0]
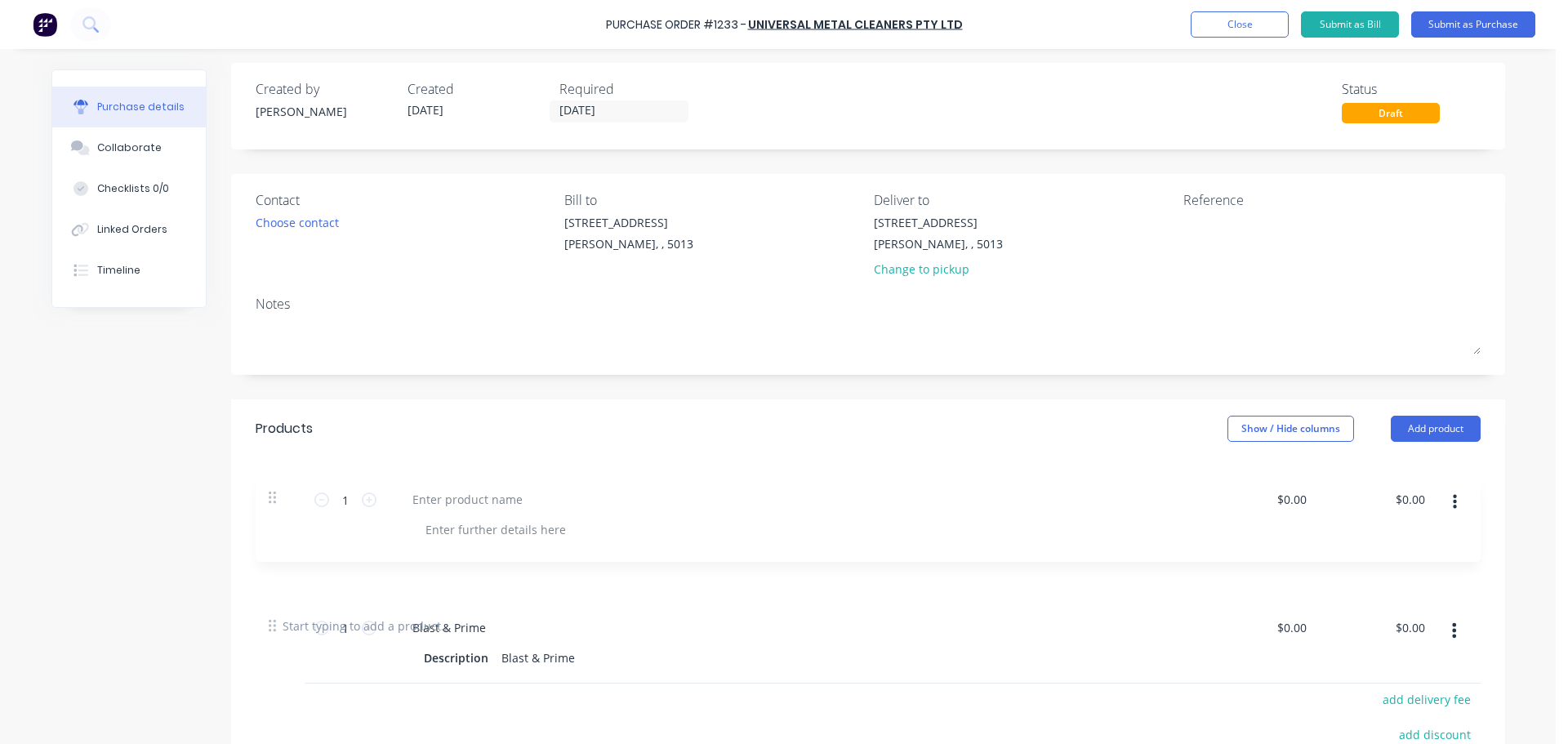
drag, startPoint x: 265, startPoint y: 624, endPoint x: 272, endPoint y: 461, distance: 163.2
click at [272, 461] on div "Qty Price Total 1 1 Blast & Prime Description Blast & Prime $0.00 $0.00 $0.00 $…" at bounding box center [868, 526] width 1274 height 138
click at [423, 539] on div at bounding box center [467, 540] width 136 height 23
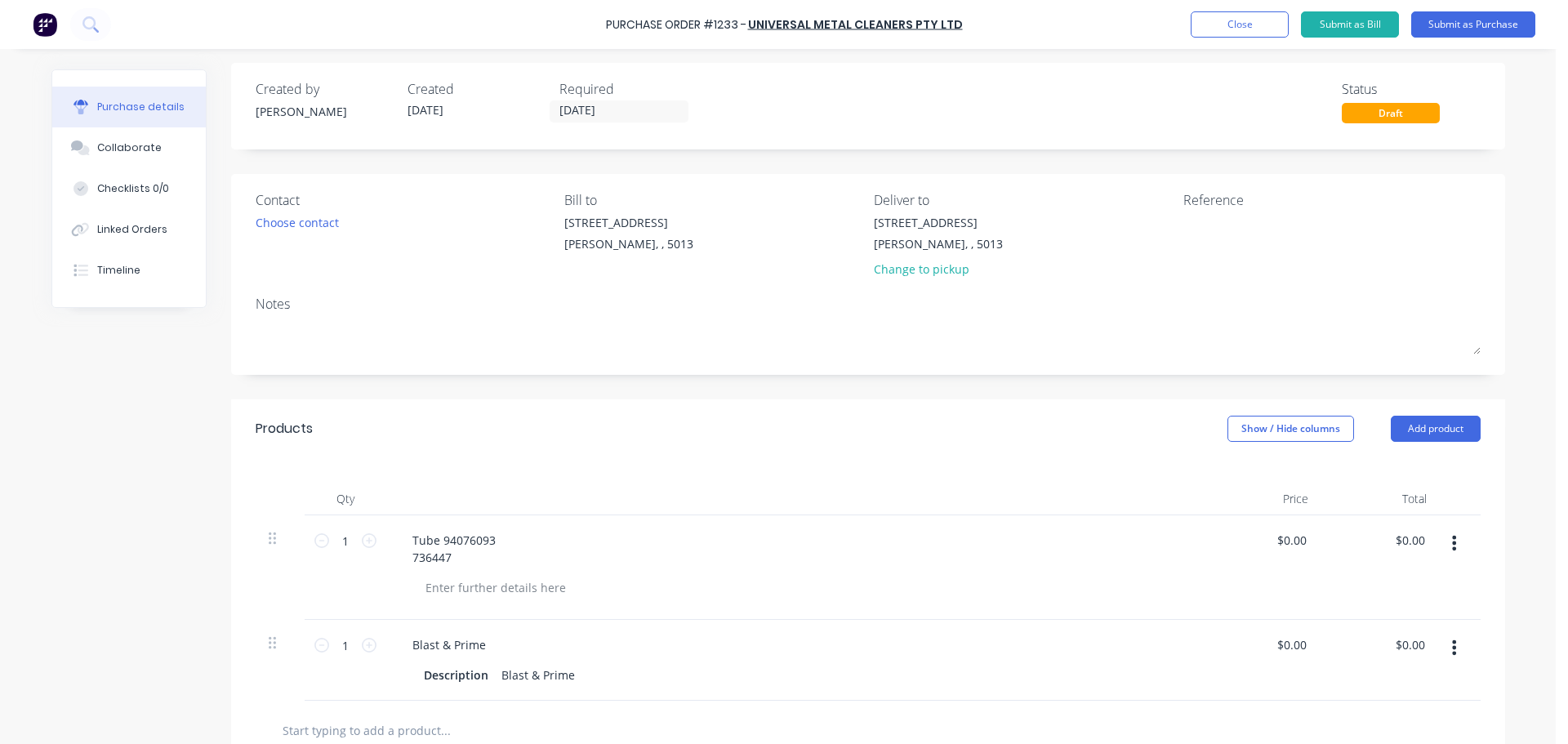
click at [689, 458] on div "Qty Price Total 1 1 Tube 94076093 736447 $0.00 $0.00 $0.00 $0.00 1 1 Blast & Pr…" at bounding box center [868, 579] width 1274 height 243
drag, startPoint x: 1229, startPoint y: 199, endPoint x: 1216, endPoint y: 212, distance: 18.4
click at [1224, 204] on div "Reference" at bounding box center [1332, 200] width 297 height 19
click at [1208, 228] on textarea at bounding box center [1285, 232] width 204 height 37
type textarea "TC18136"
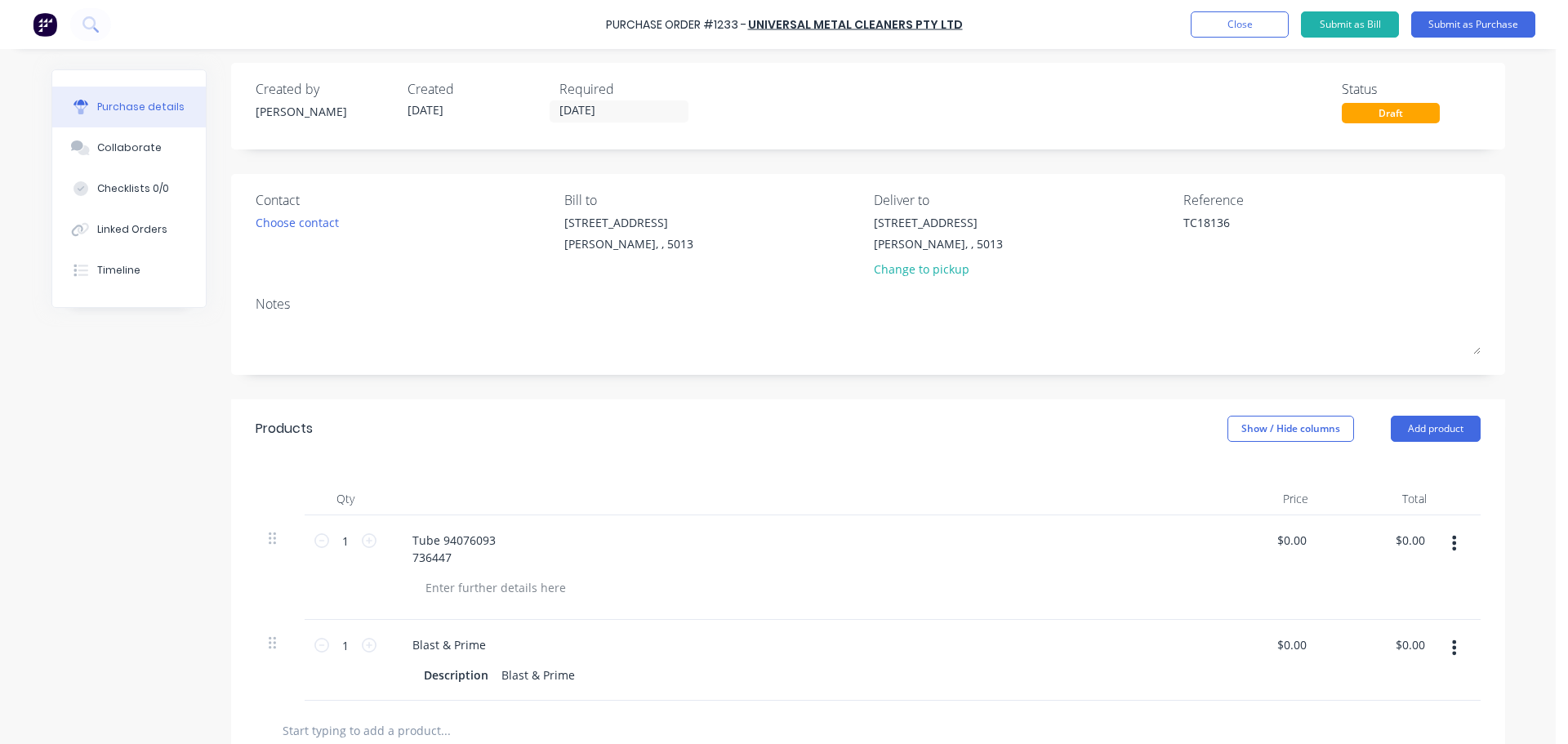
drag, startPoint x: 1081, startPoint y: 468, endPoint x: 1120, endPoint y: 427, distance: 56.6
click at [1082, 468] on div "Qty Price Total 1 1 Tube 94076093 736447 $0.00 $0.00 $0.00 $0.00 1 1 Blast & Pr…" at bounding box center [868, 579] width 1274 height 243
click at [1460, 23] on button "Submit as Purchase" at bounding box center [1473, 24] width 124 height 26
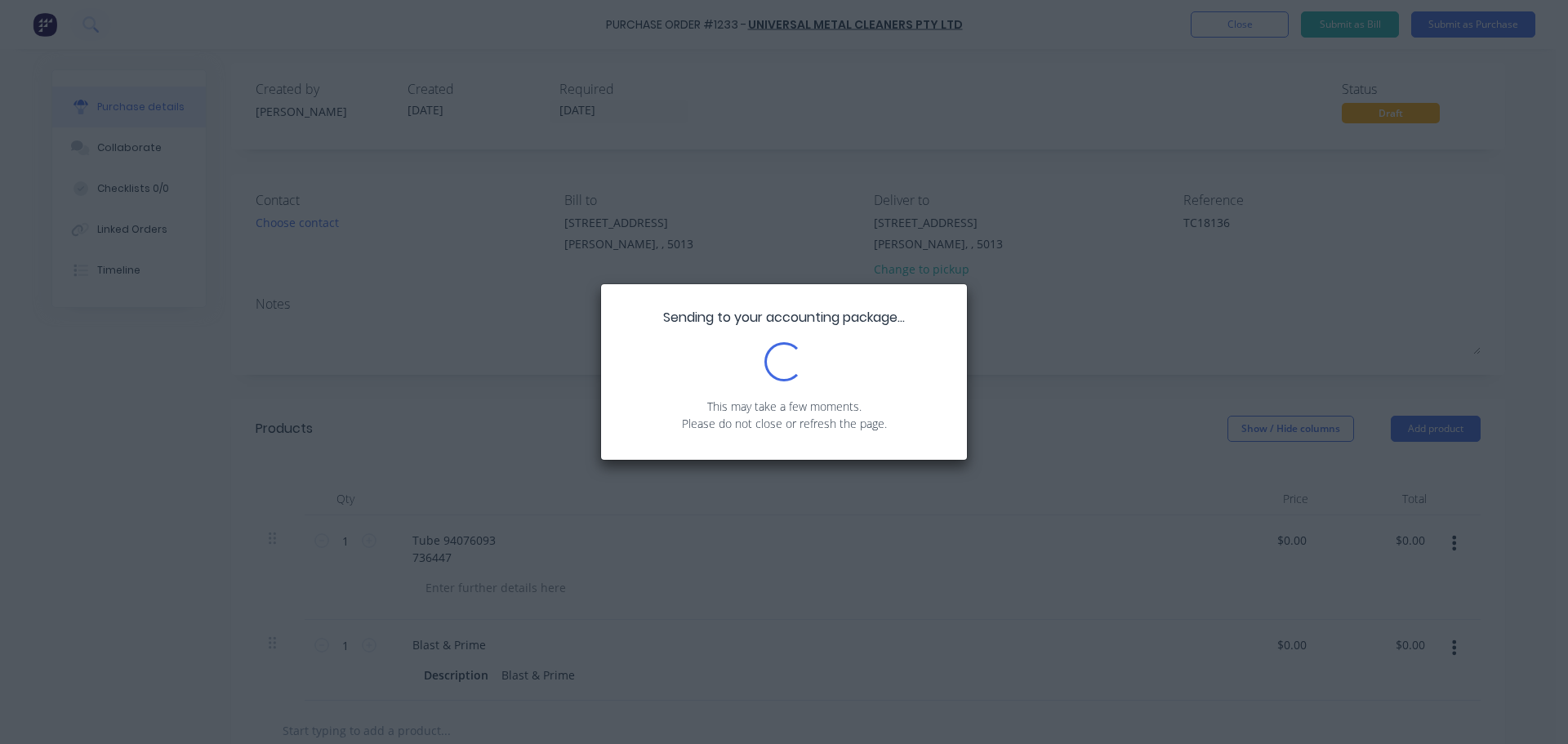
scroll to position [0, 0]
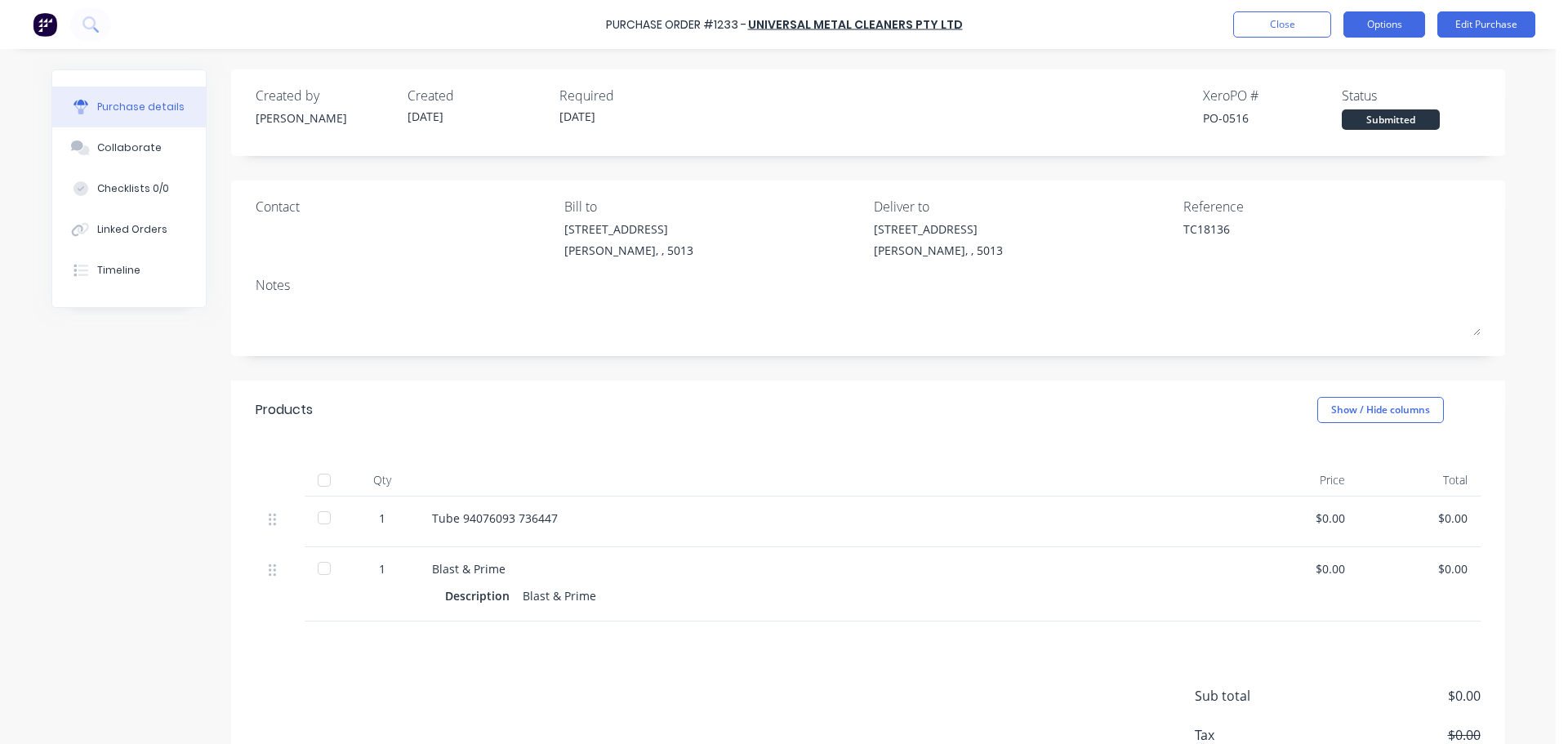
click at [1357, 34] on button "Options" at bounding box center [1383, 24] width 82 height 26
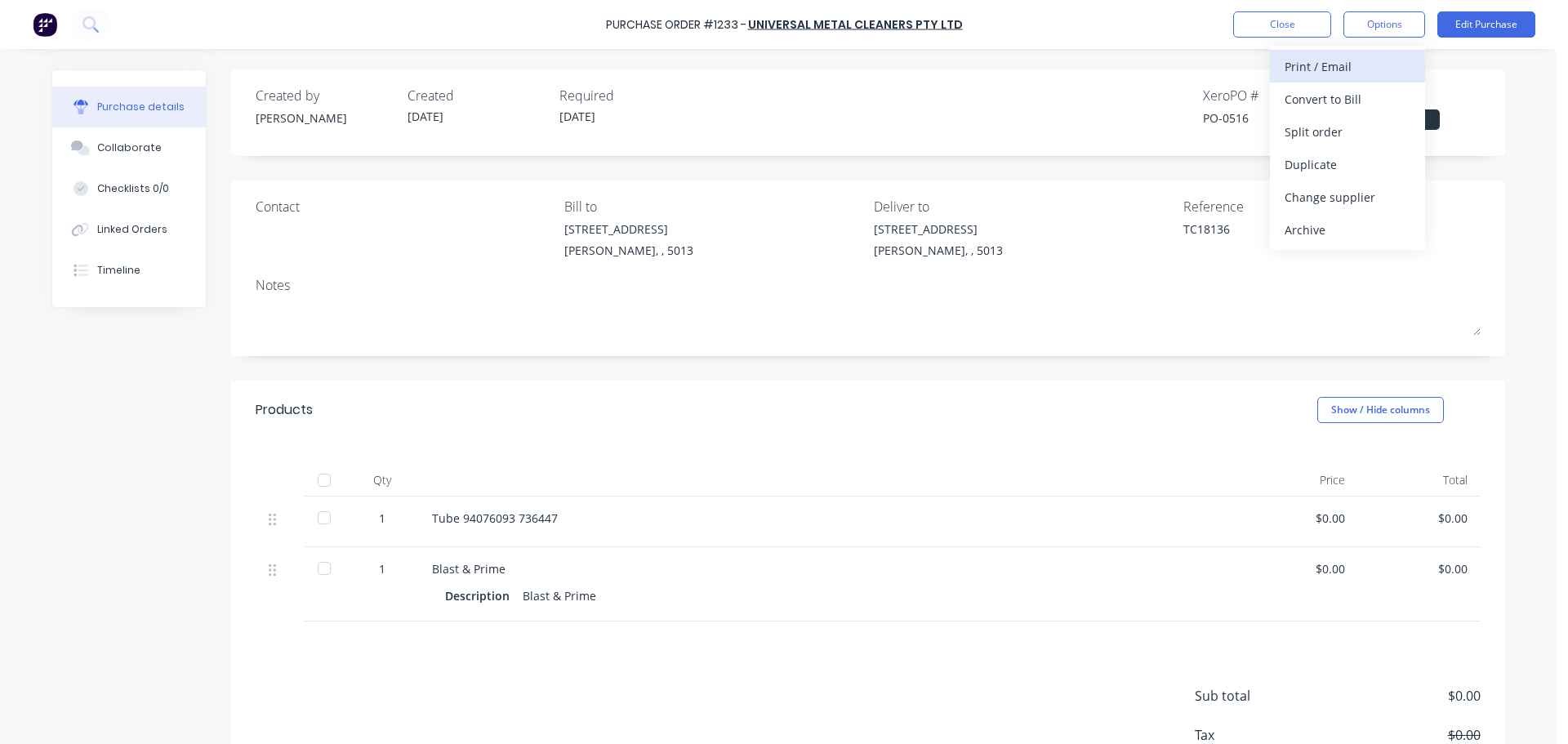
click at [1327, 76] on div "Print / Email" at bounding box center [1346, 66] width 125 height 23
click at [1306, 145] on button "Without pricing" at bounding box center [1347, 131] width 155 height 33
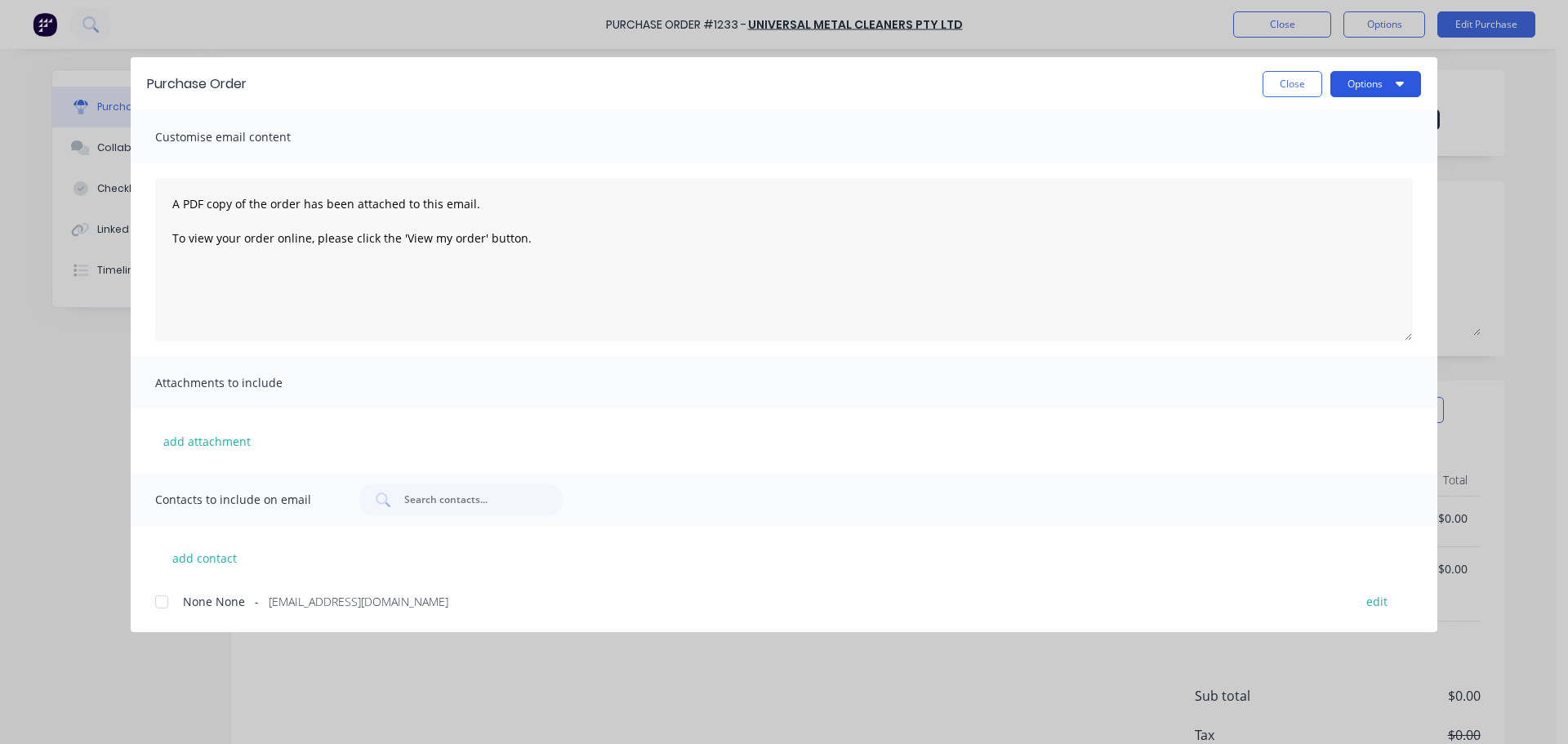
click at [1383, 95] on button "Options" at bounding box center [1375, 84] width 90 height 26
click at [1332, 146] on div "Print" at bounding box center [1343, 157] width 125 height 23
click at [1272, 84] on button "Close" at bounding box center [1291, 84] width 59 height 26
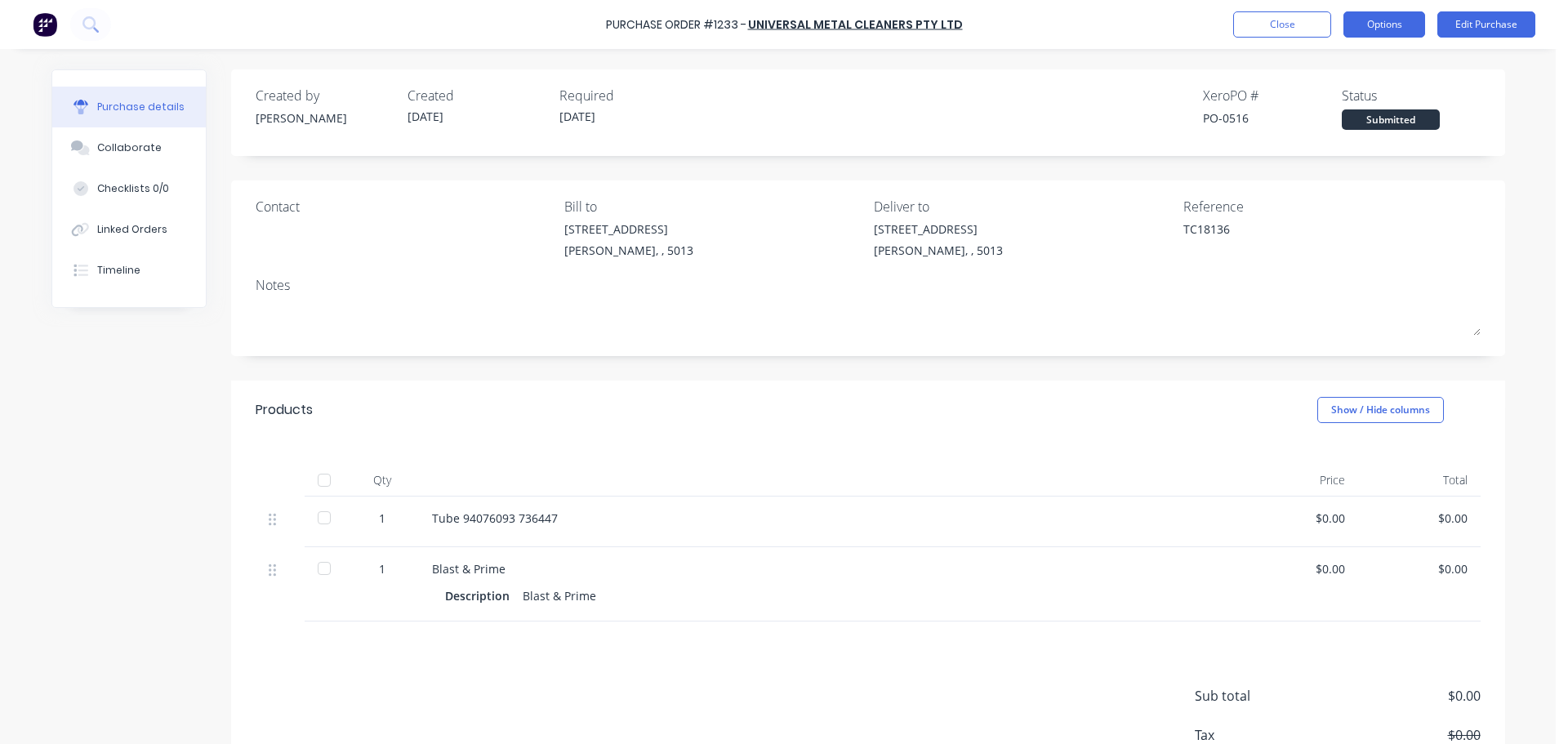
click at [1409, 31] on button "Options" at bounding box center [1383, 24] width 82 height 26
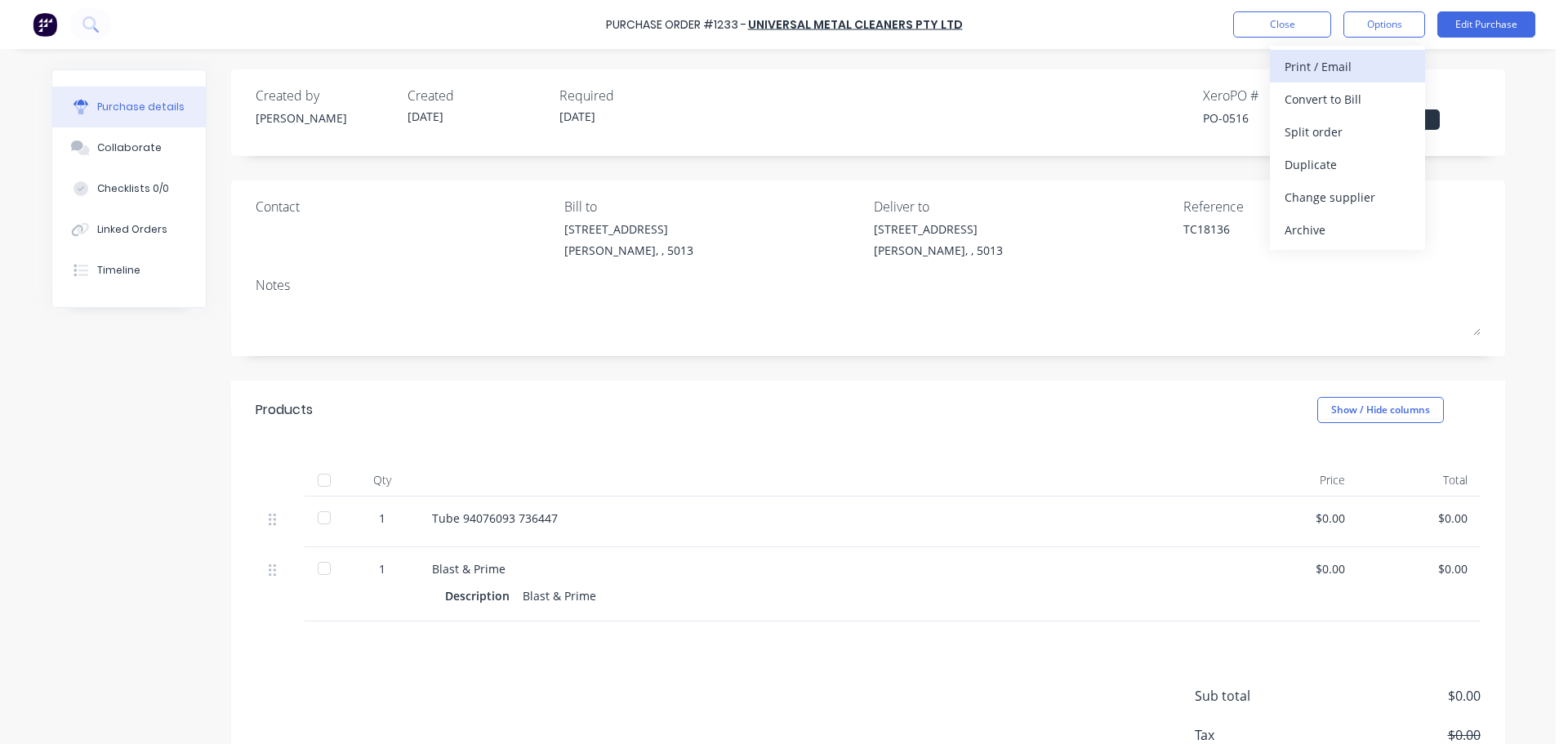
click at [1338, 74] on div "Print / Email" at bounding box center [1346, 66] width 125 height 23
click at [1319, 132] on div "Without pricing" at bounding box center [1346, 132] width 125 height 23
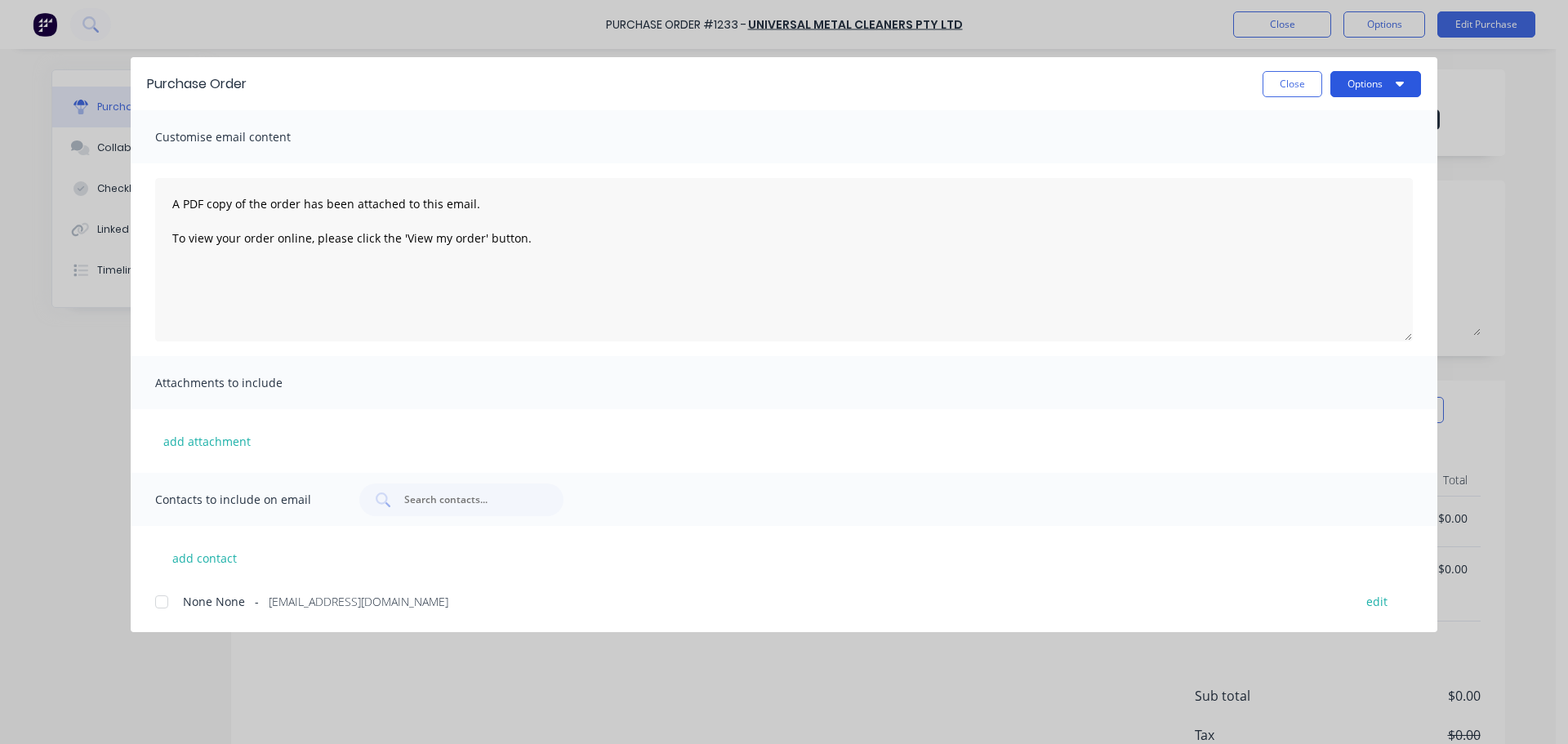
click at [1358, 90] on button "Options" at bounding box center [1375, 84] width 90 height 26
click at [1321, 151] on div "Print" at bounding box center [1343, 157] width 125 height 23
click at [1312, 77] on button "Close" at bounding box center [1291, 84] width 59 height 26
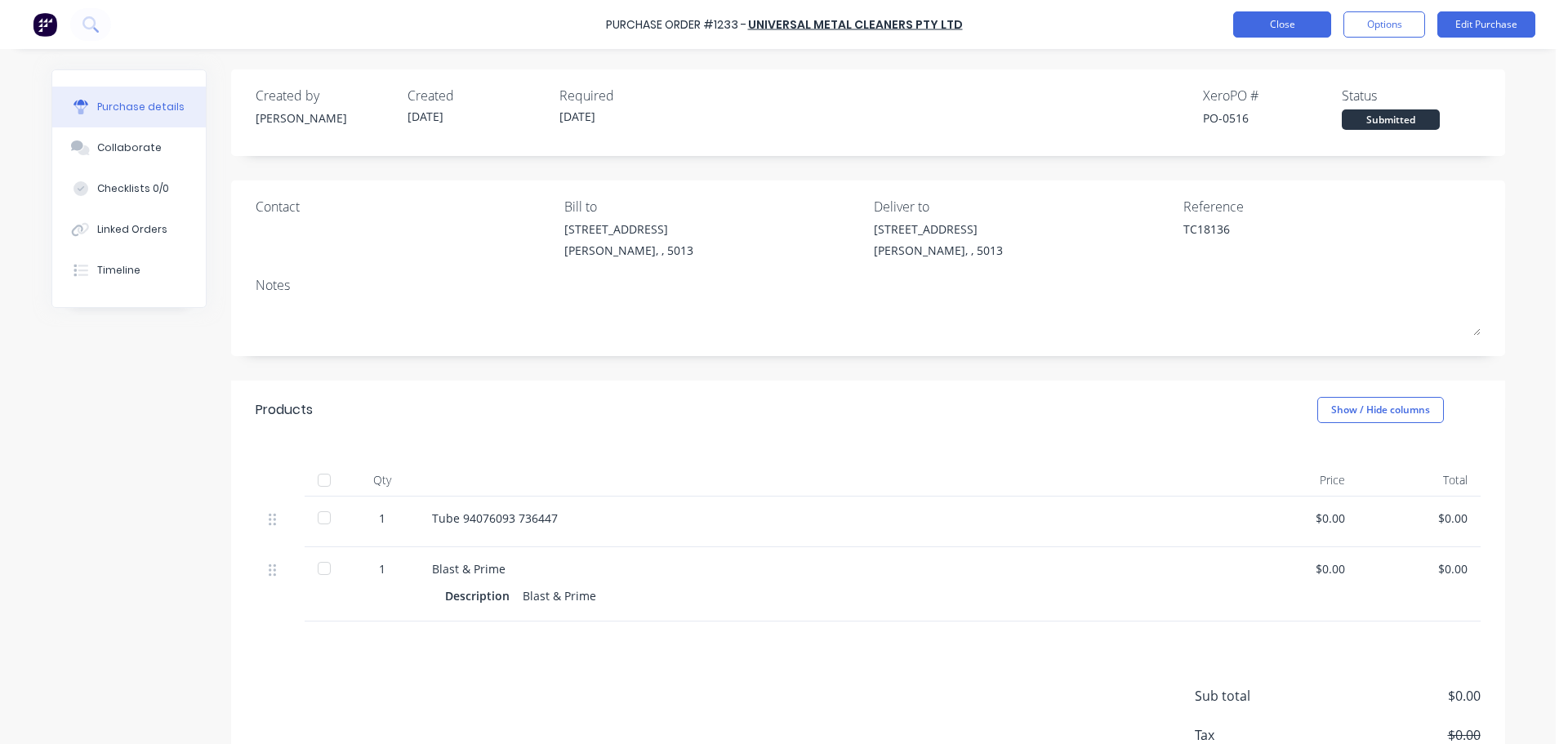
click at [1268, 28] on button "Close" at bounding box center [1281, 24] width 98 height 26
